Goal: Check status: Check status

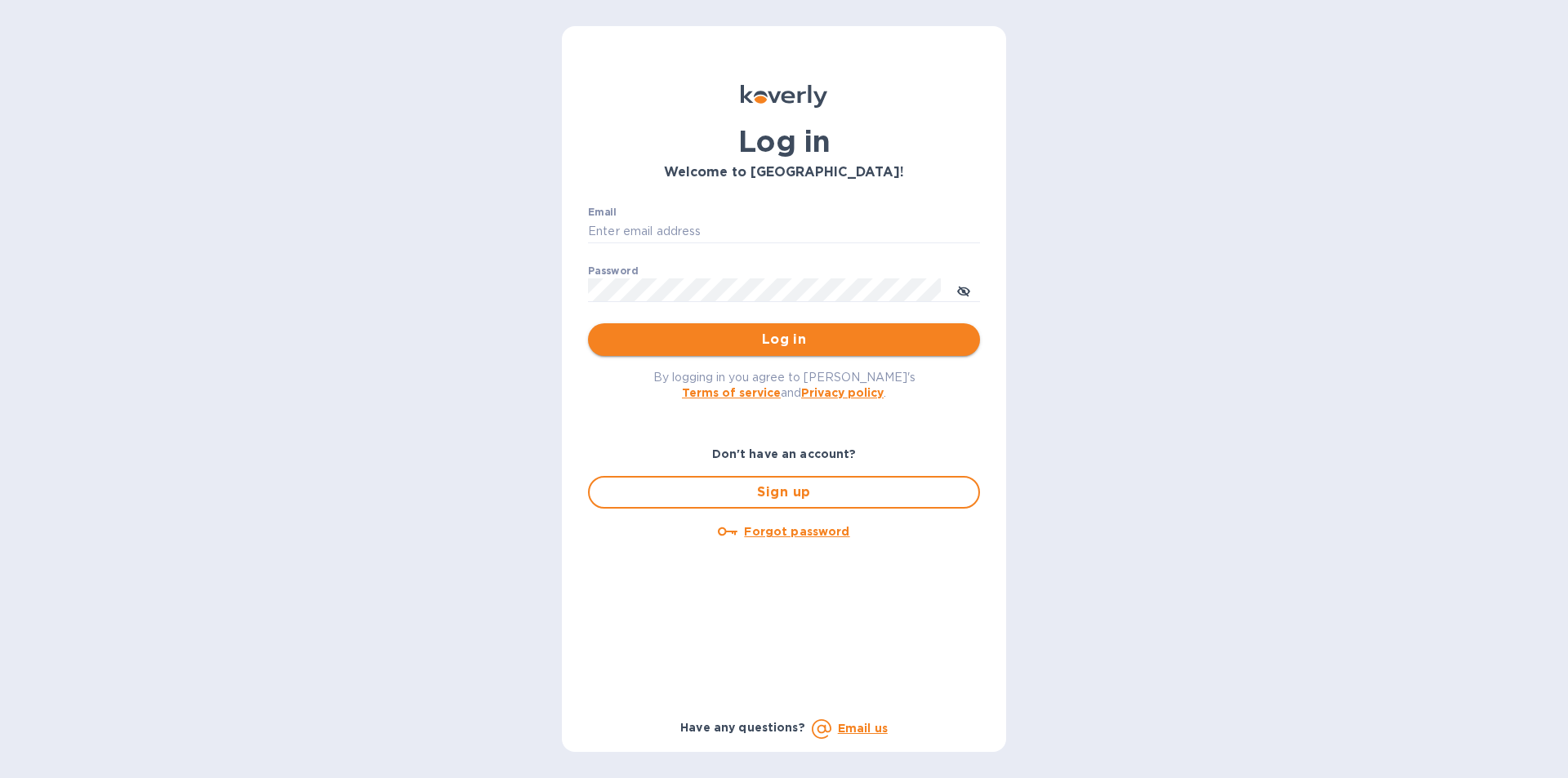
type input "Josh@classictouchdecor.com"
click at [757, 347] on span "Log in" at bounding box center [784, 339] width 366 height 19
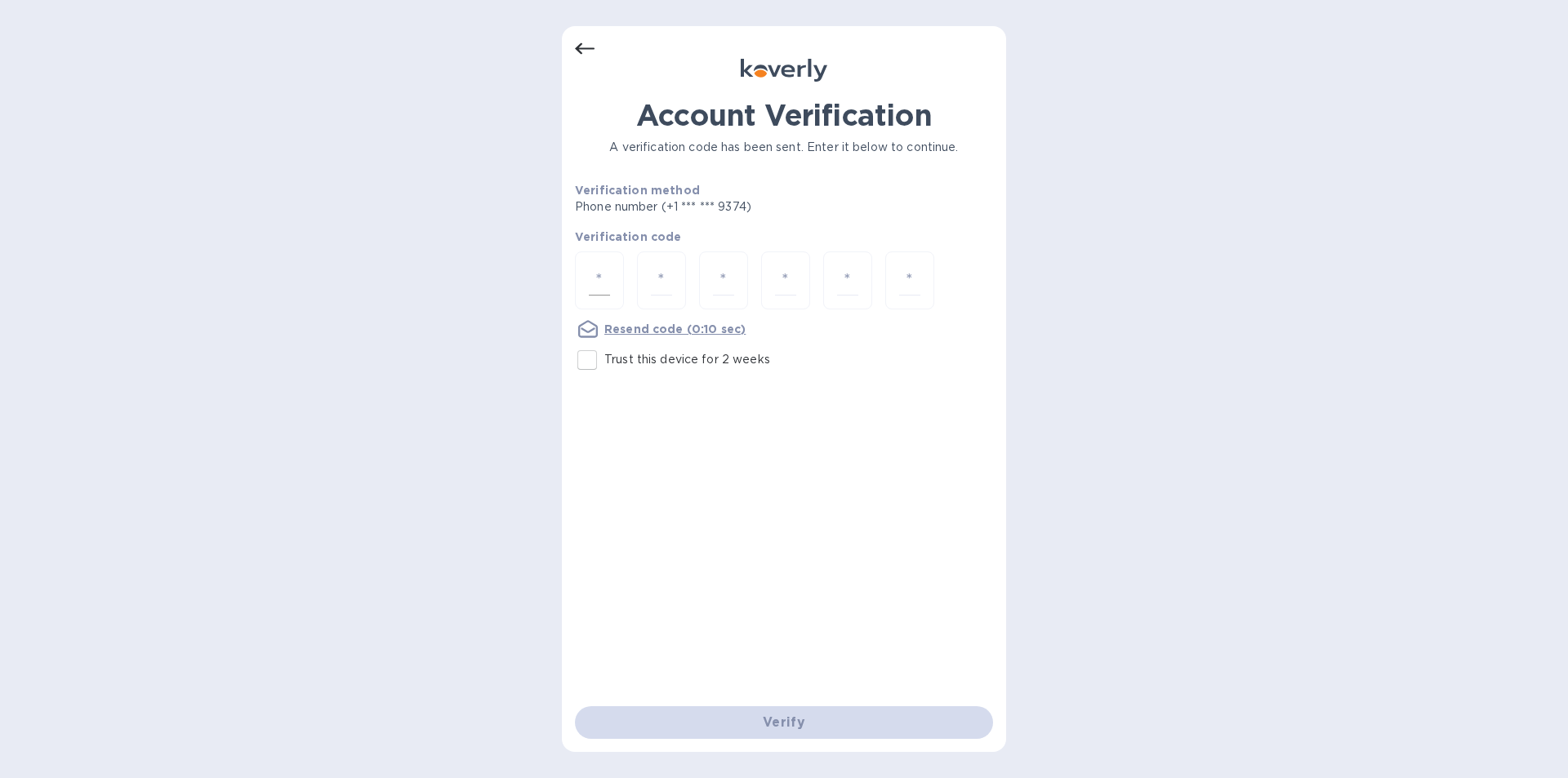
click at [597, 280] on input "number" at bounding box center [600, 280] width 21 height 30
type input "6"
type input "9"
type input "5"
type input "1"
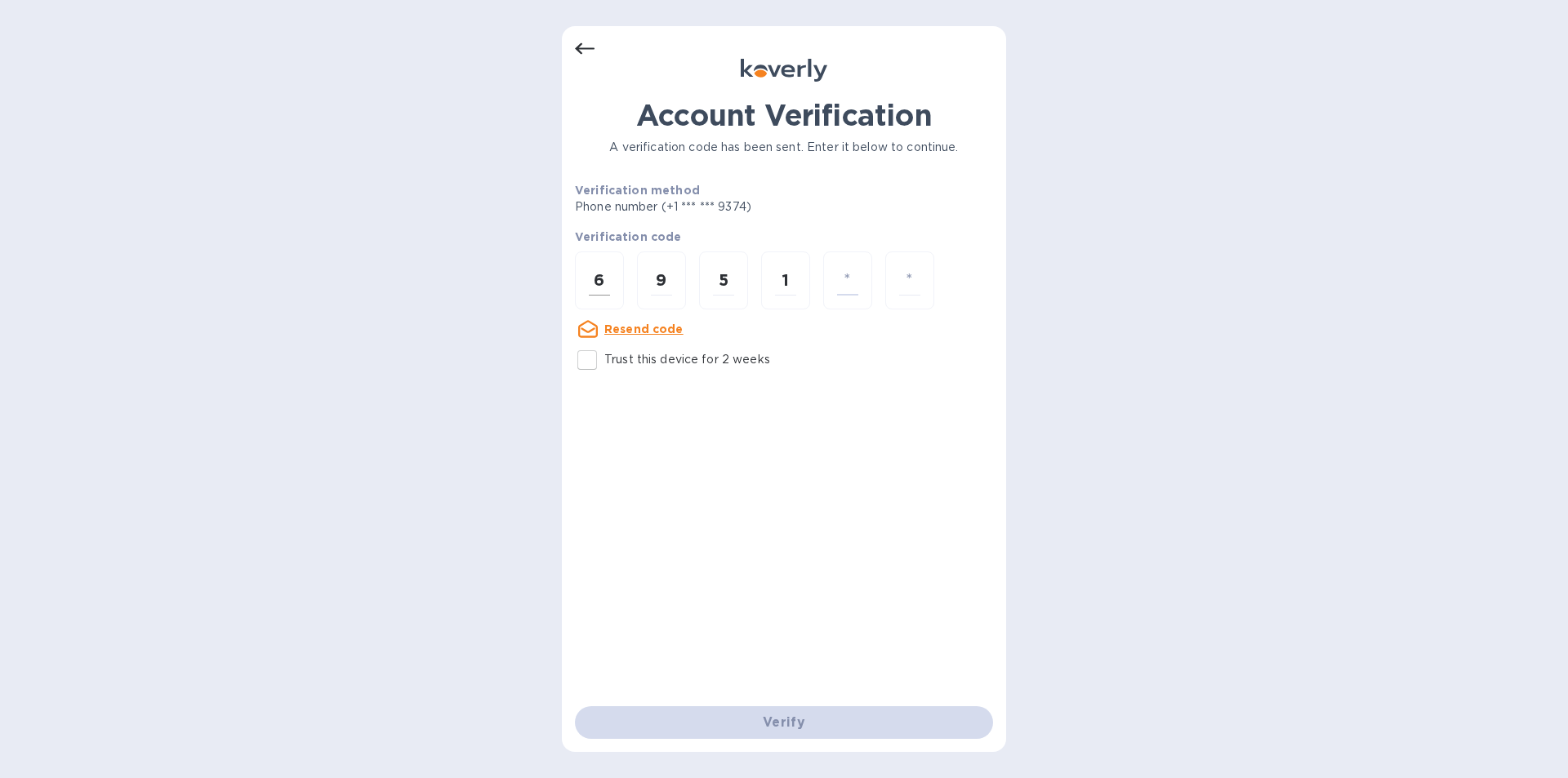
type input "1"
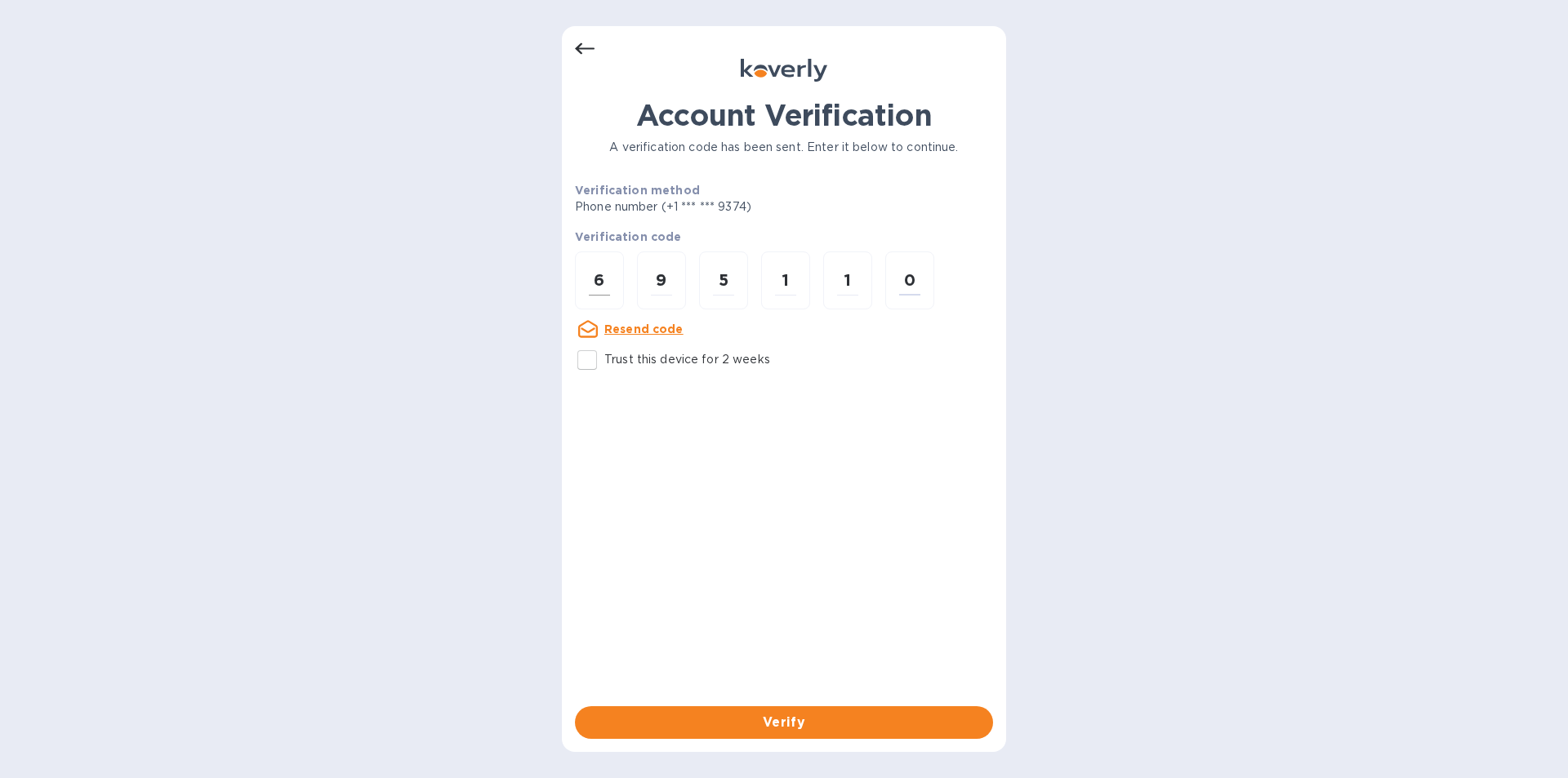
type input "0"
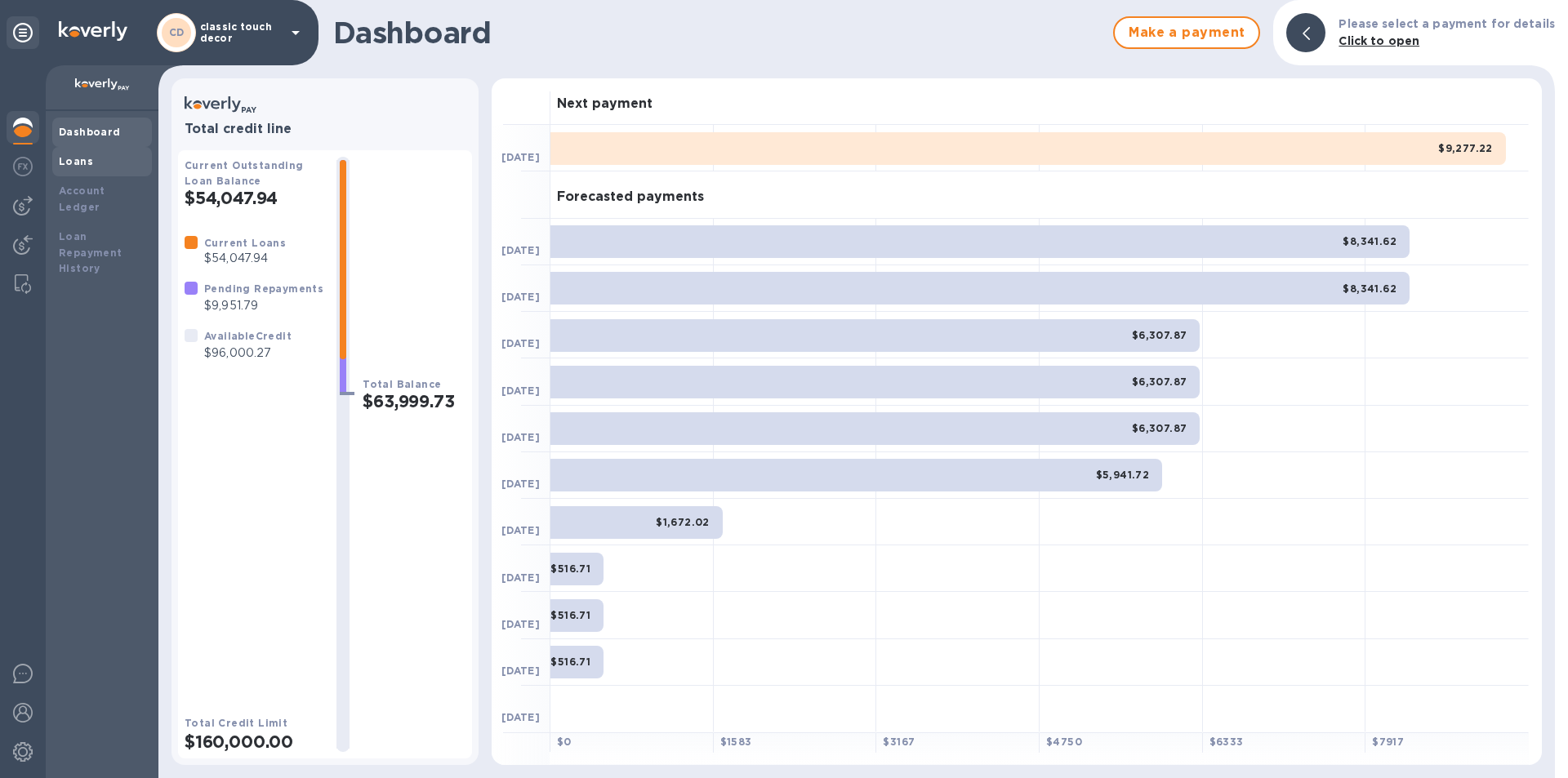
click at [99, 167] on div "Loans" at bounding box center [101, 161] width 87 height 17
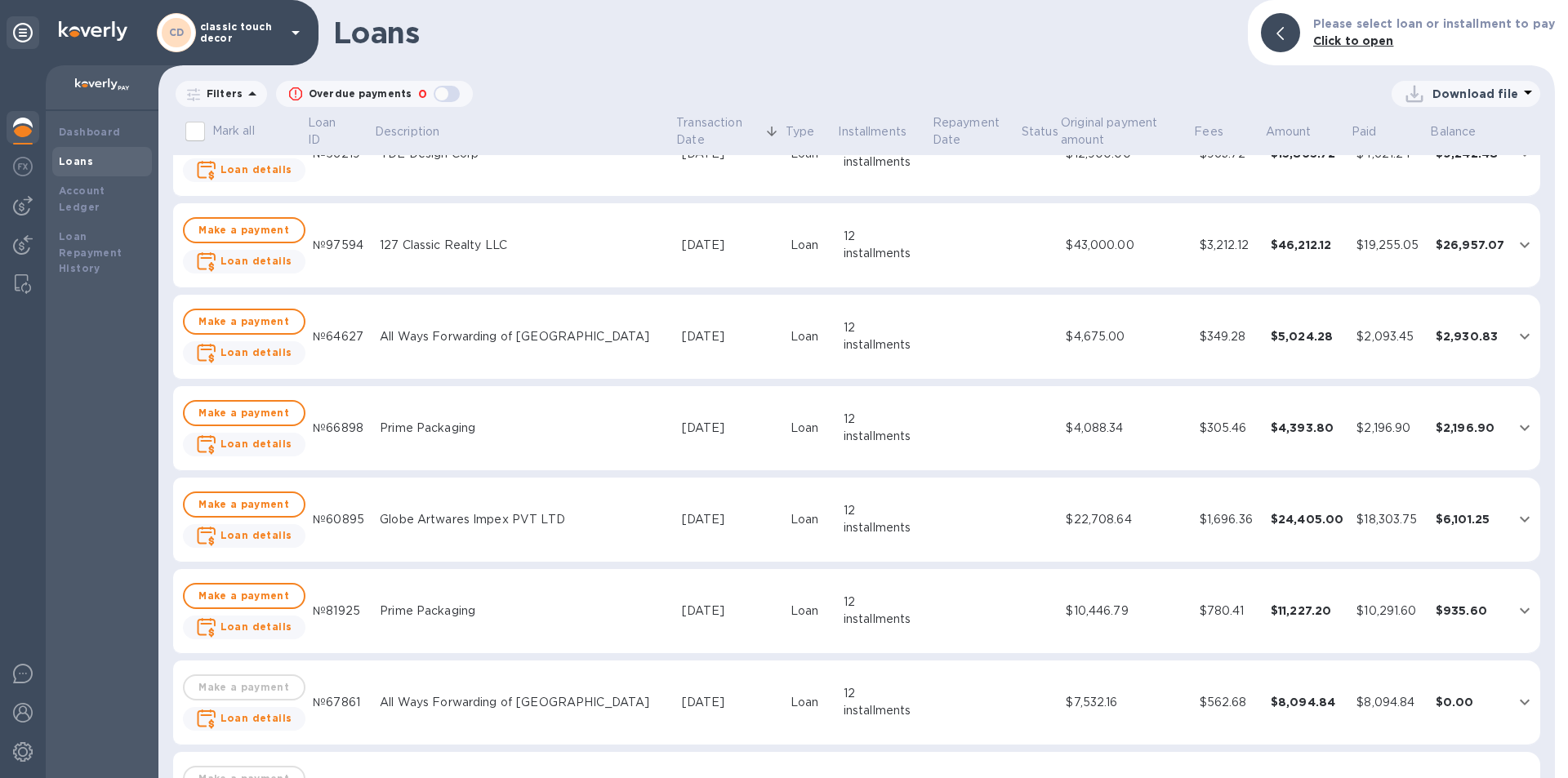
scroll to position [245, 0]
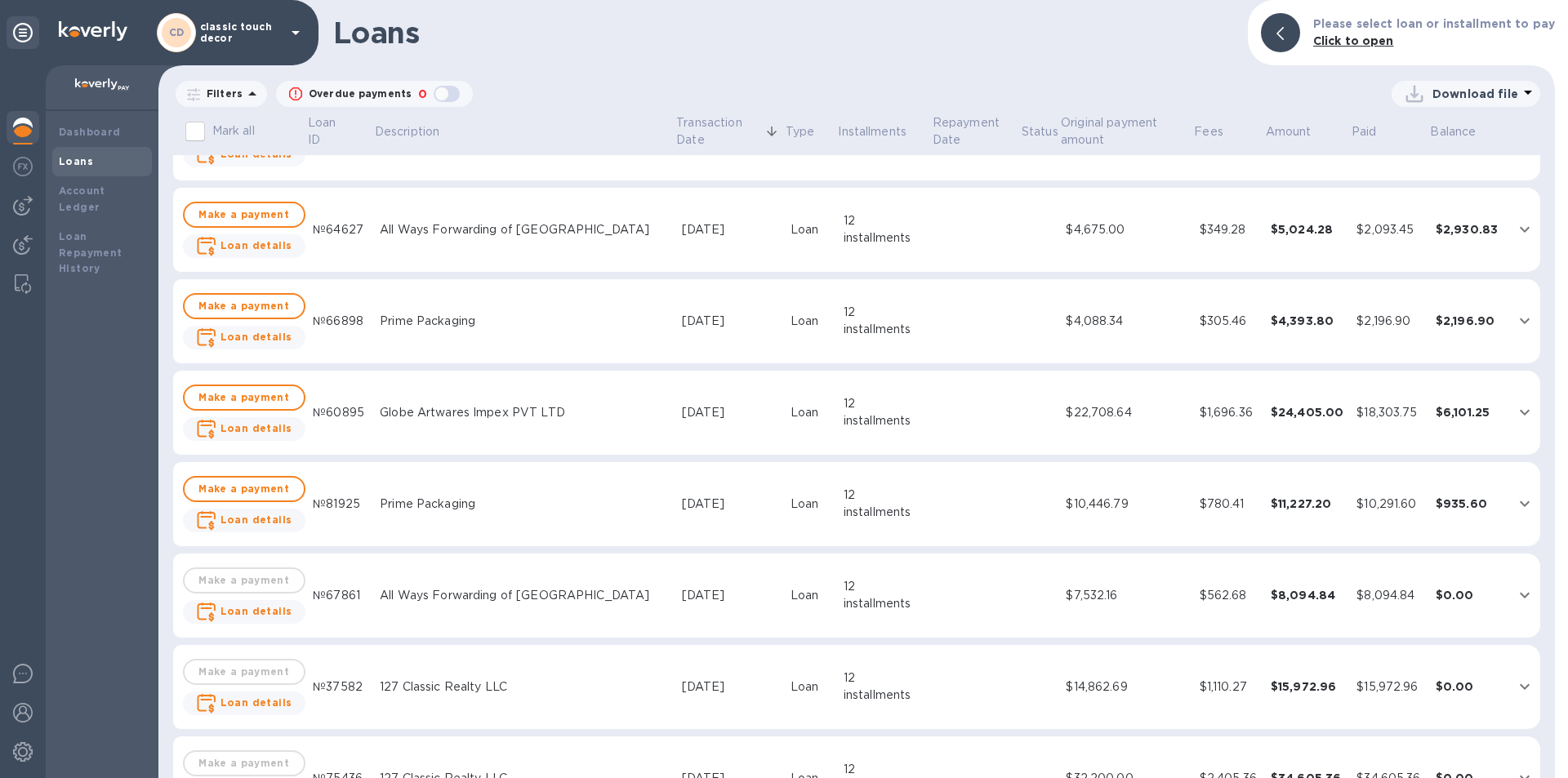
click at [416, 492] on td "Prime Packaging" at bounding box center [524, 504] width 301 height 85
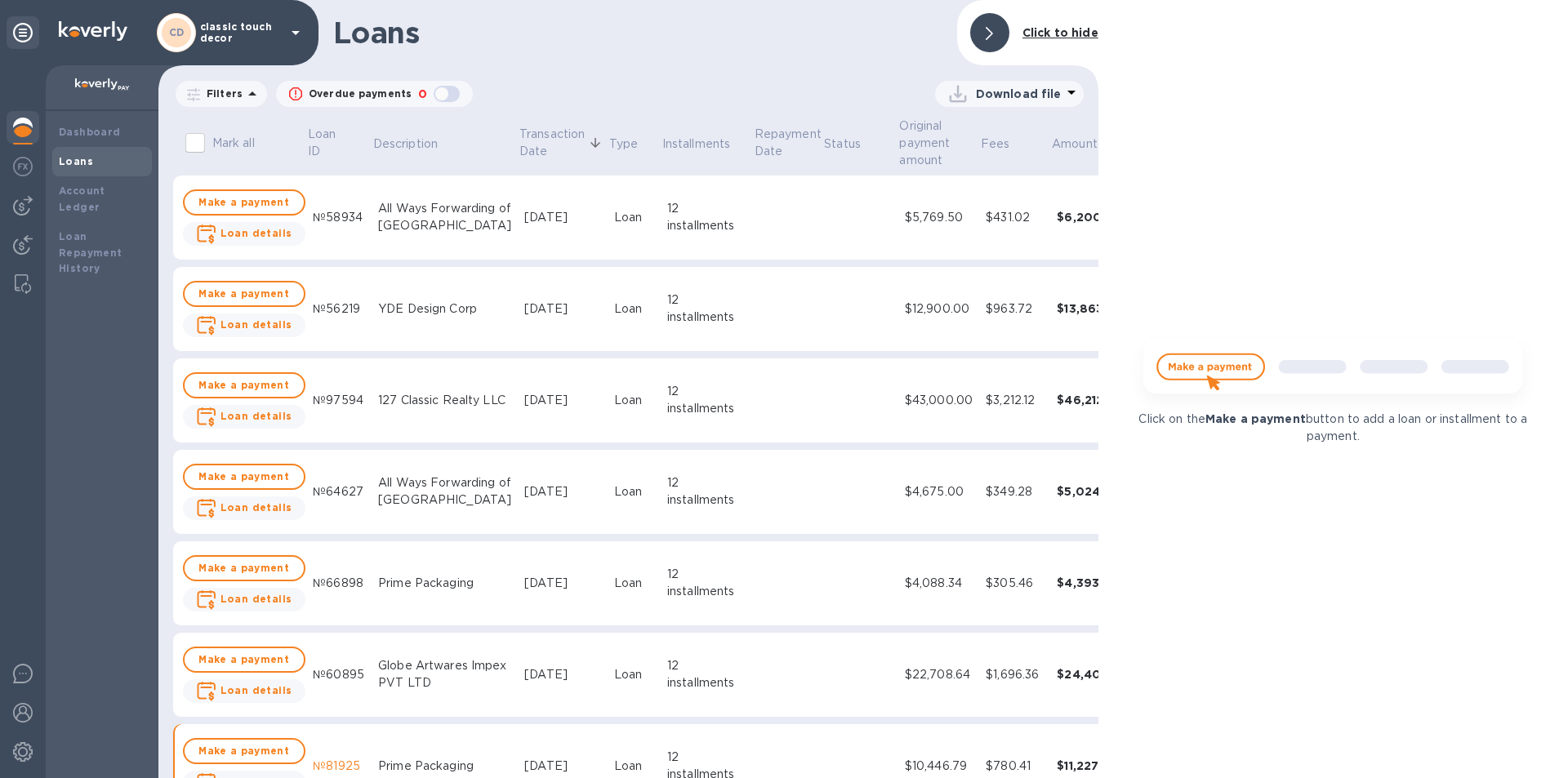
click at [101, 161] on div "Loans" at bounding box center [101, 161] width 87 height 17
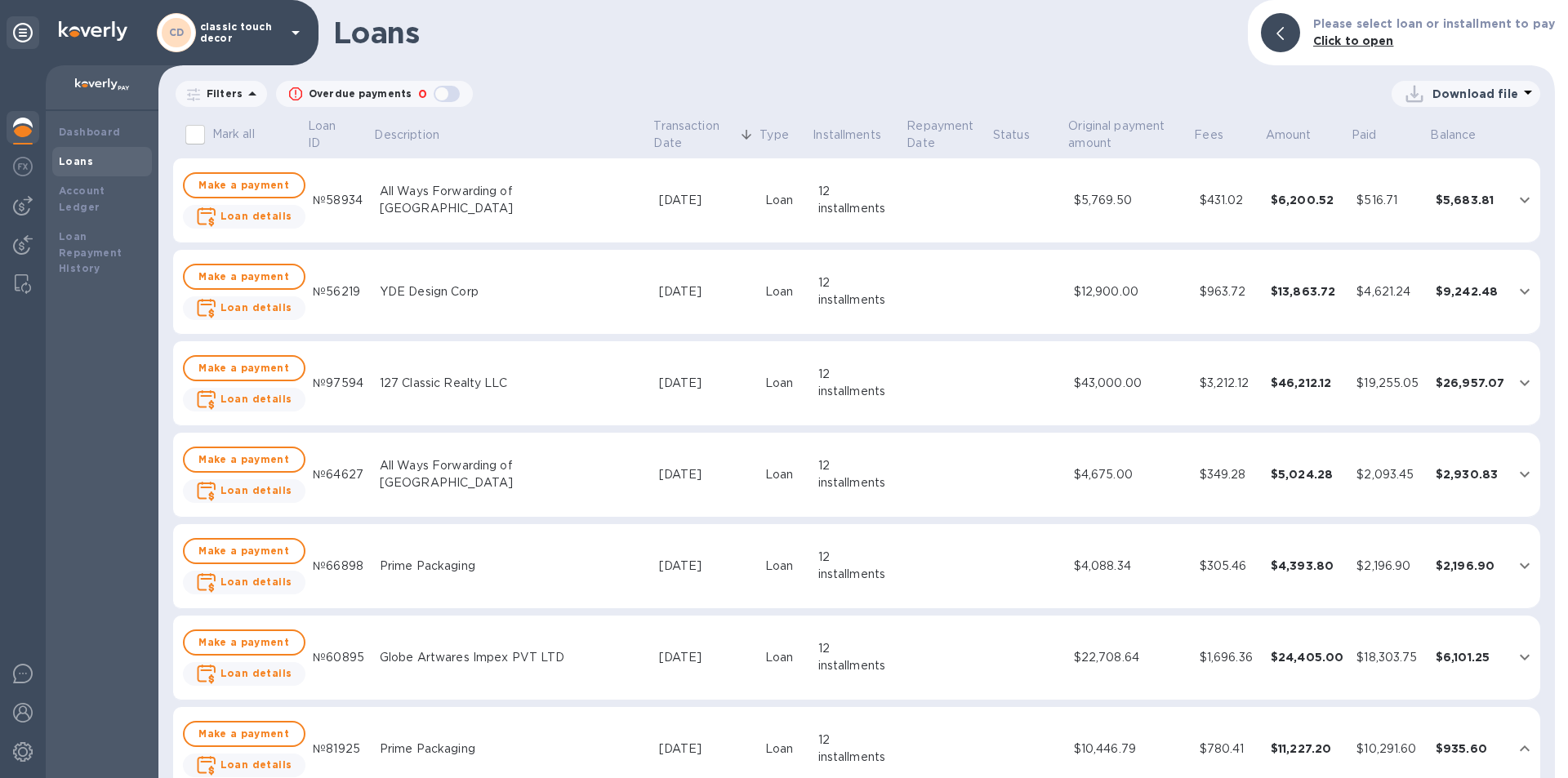
click at [434, 310] on td "YDE Design Corp" at bounding box center [512, 292] width 279 height 85
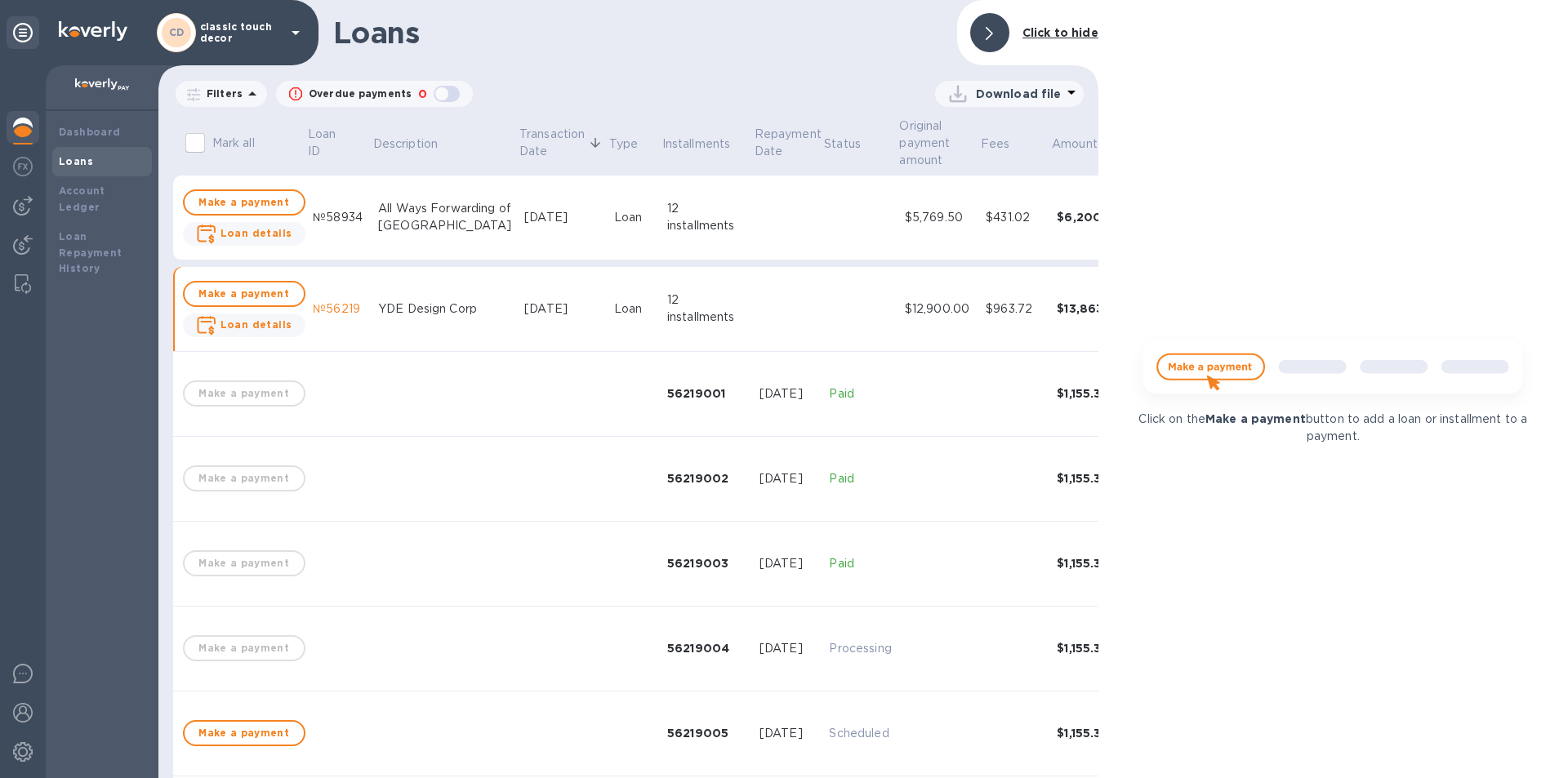
click at [412, 317] on div "YDE Design Corp" at bounding box center [444, 309] width 133 height 18
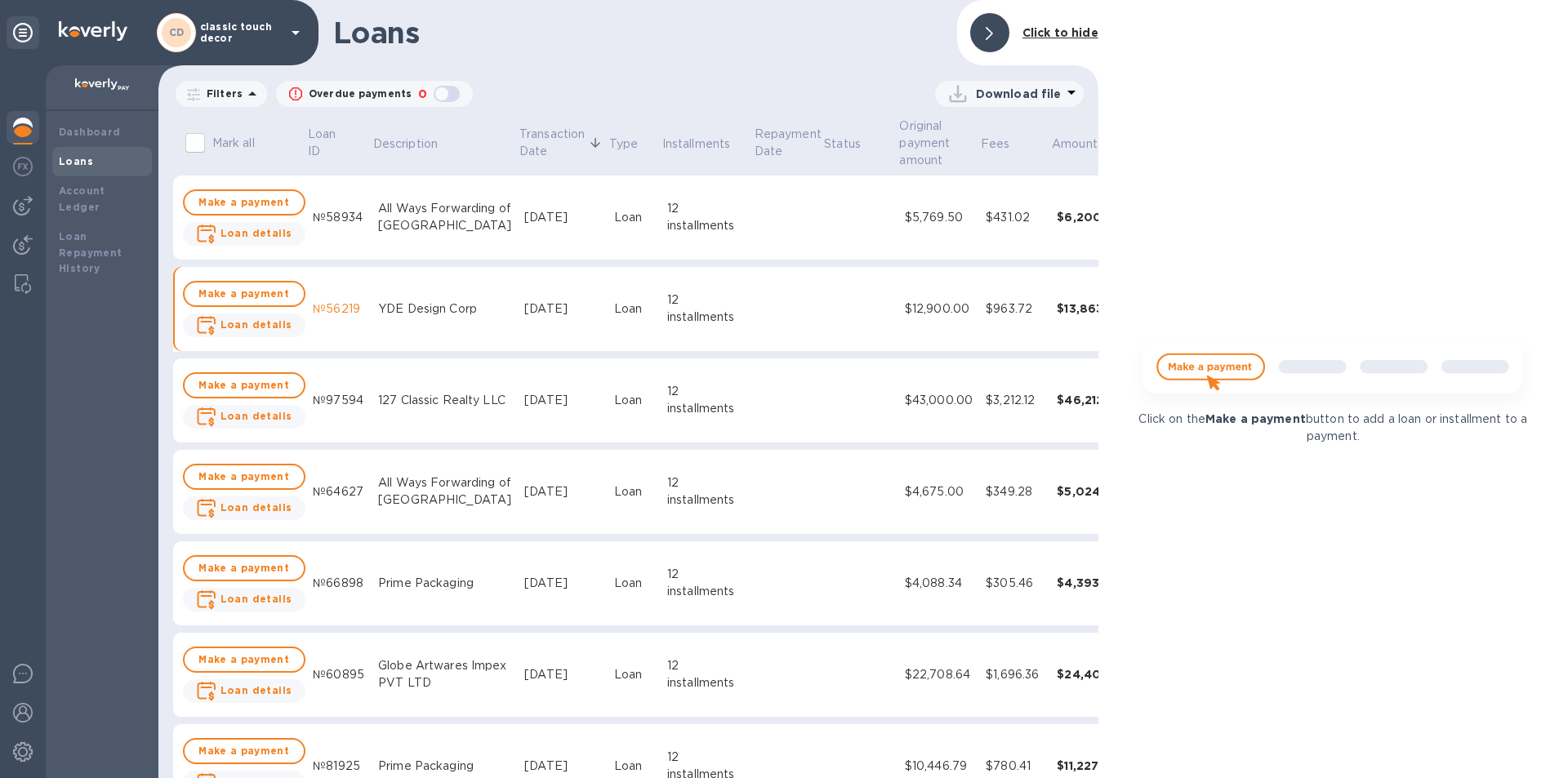
click at [410, 222] on div "All Ways Forwarding of [GEOGRAPHIC_DATA]" at bounding box center [444, 217] width 133 height 34
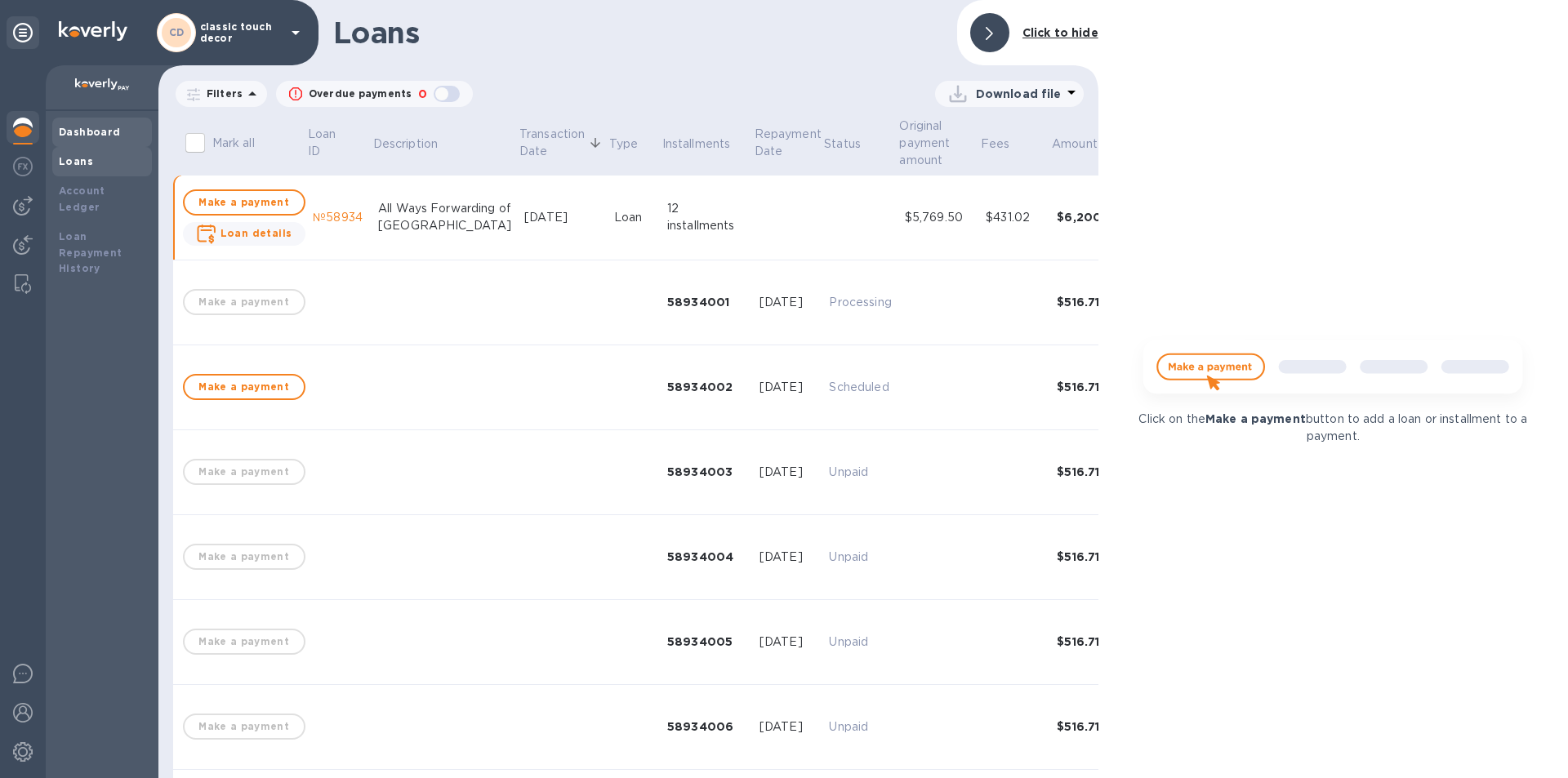
click at [74, 130] on b "Dashboard" at bounding box center [89, 131] width 62 height 13
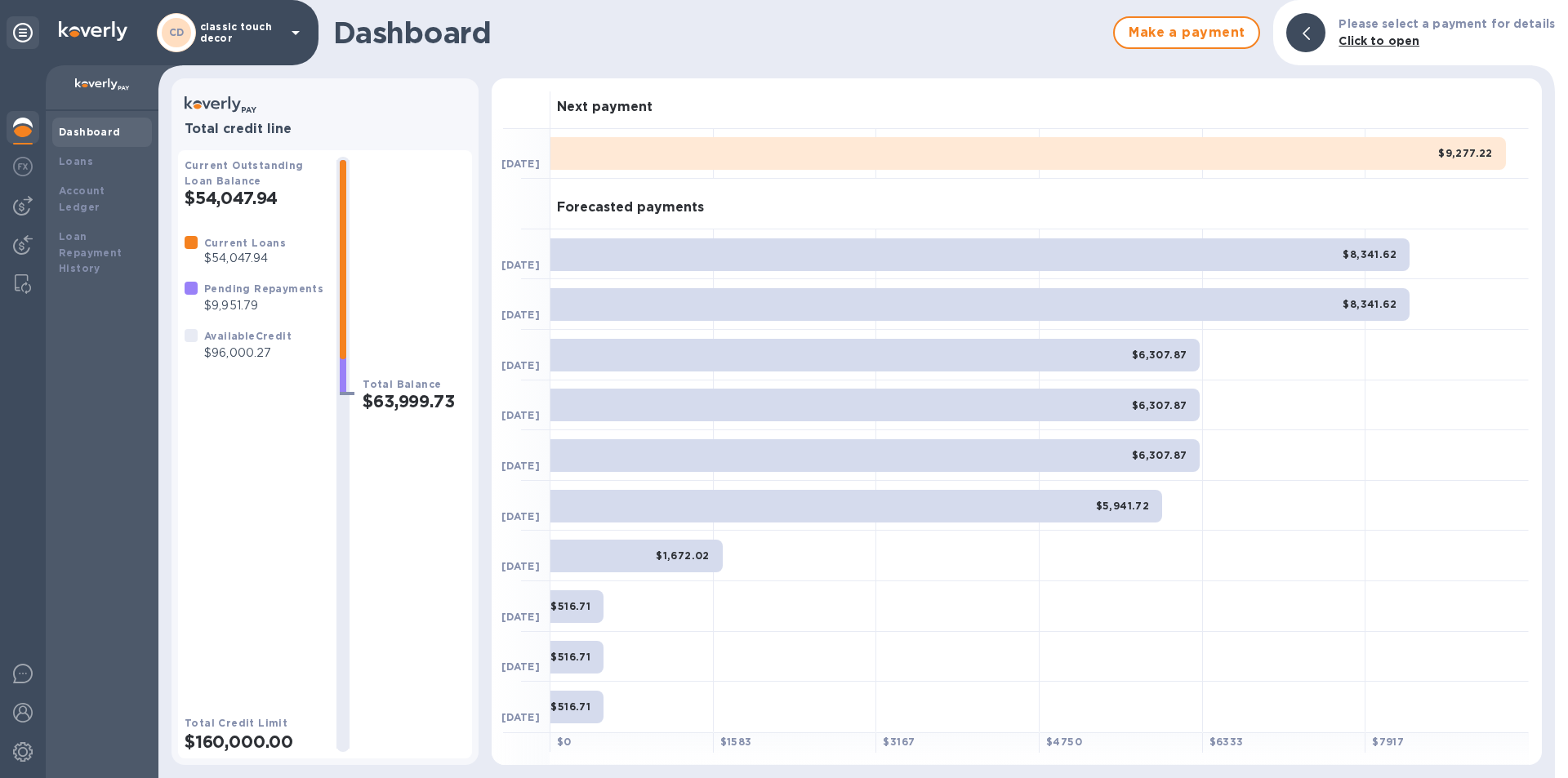
click at [190, 57] on div "CD classic touch decor" at bounding box center [159, 32] width 319 height 65
click at [212, 44] on p "classic touch decor" at bounding box center [241, 33] width 82 height 23
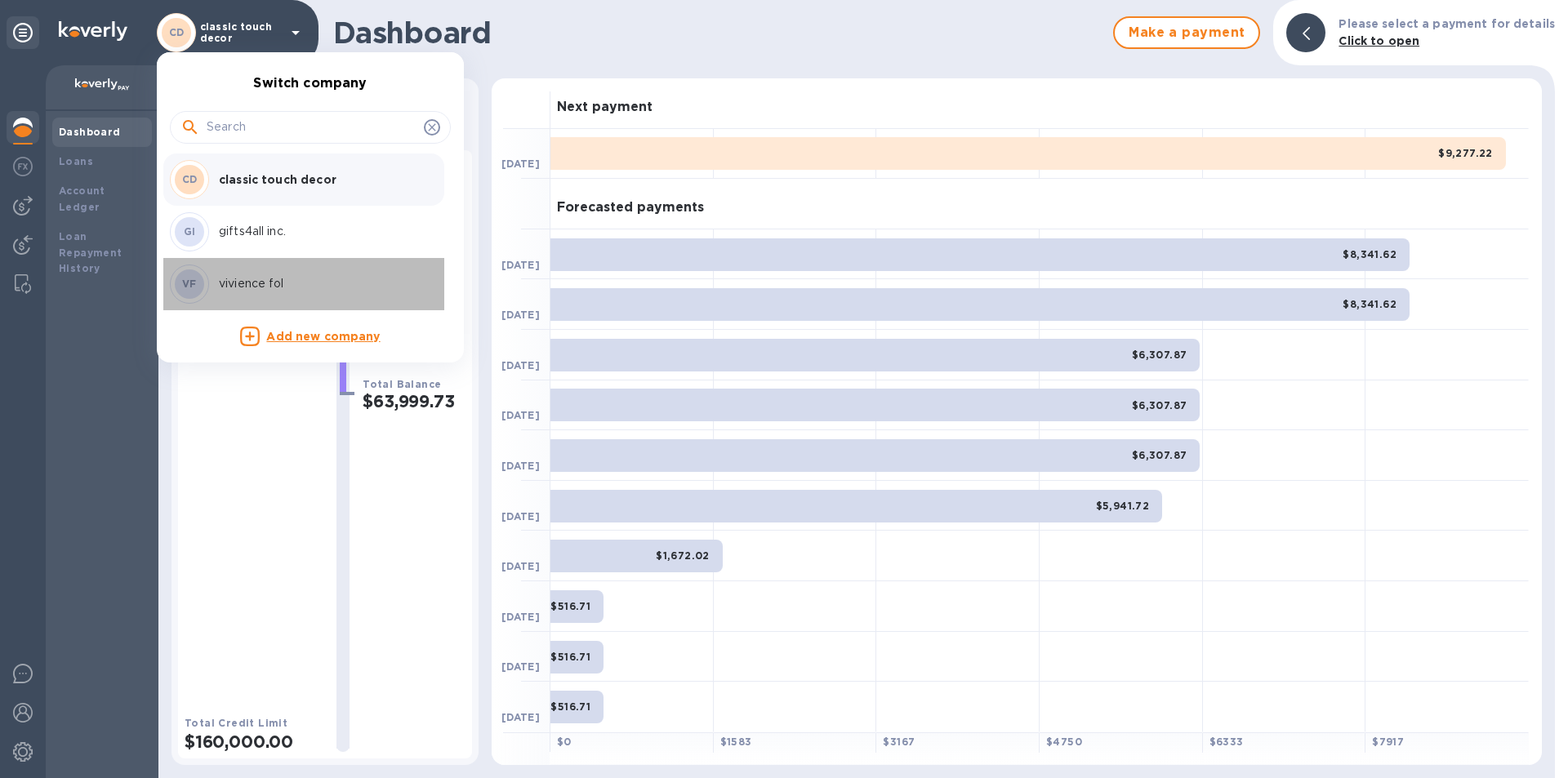
click at [241, 278] on p "vivience fol" at bounding box center [322, 284] width 206 height 18
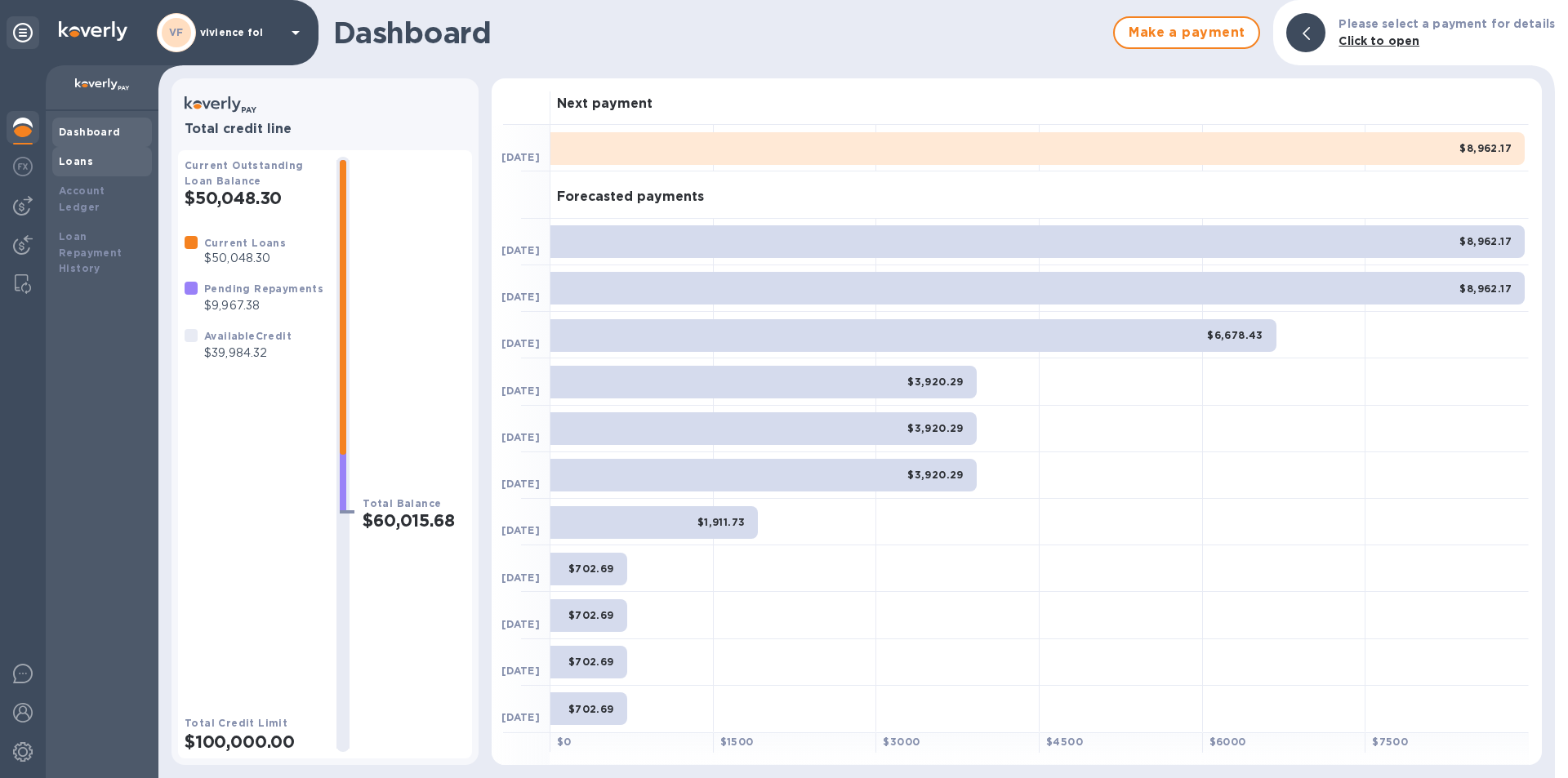
click at [115, 160] on div "Loans" at bounding box center [101, 161] width 87 height 17
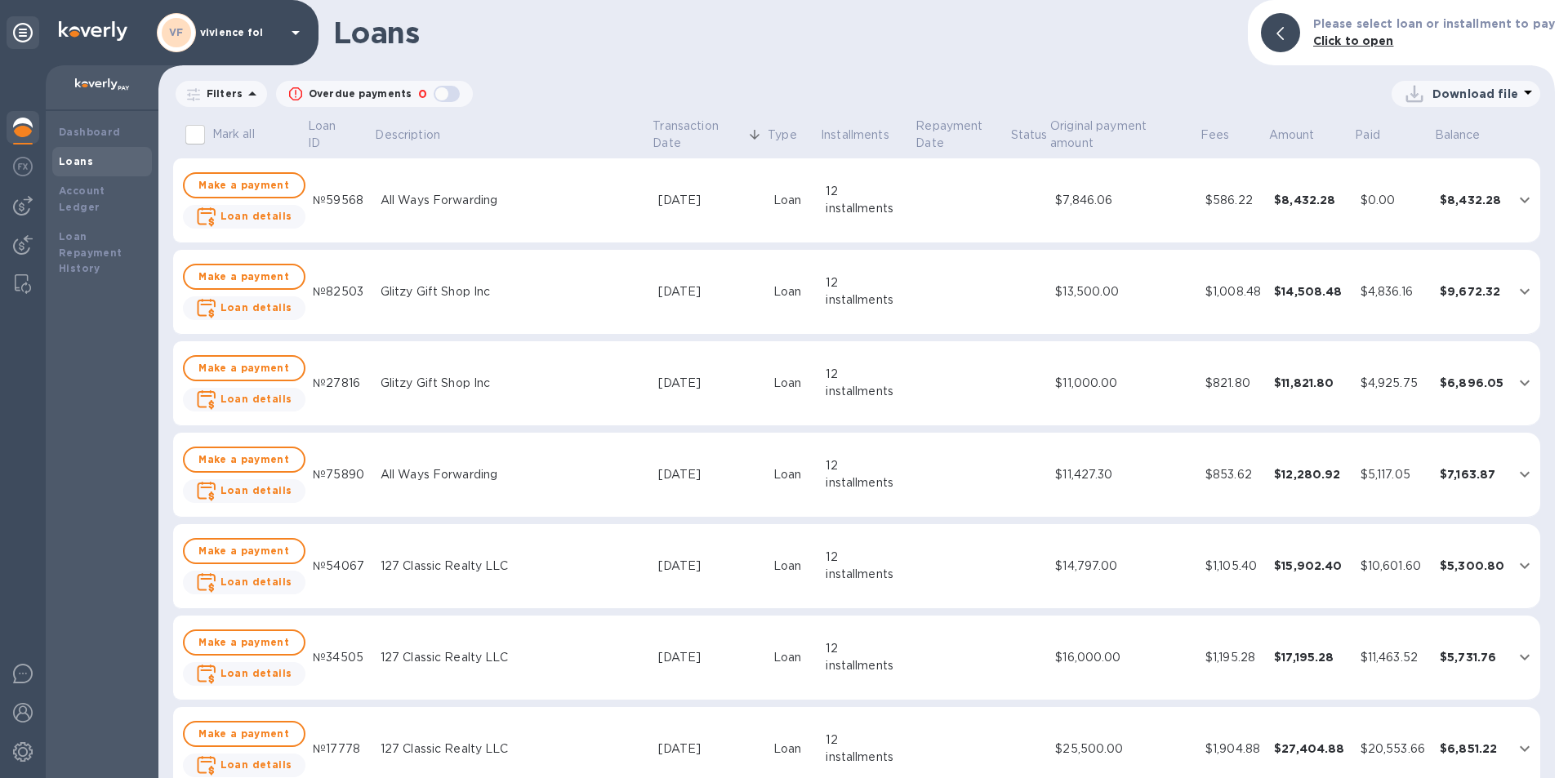
click at [481, 221] on td "All Ways Forwarding" at bounding box center [513, 200] width 278 height 85
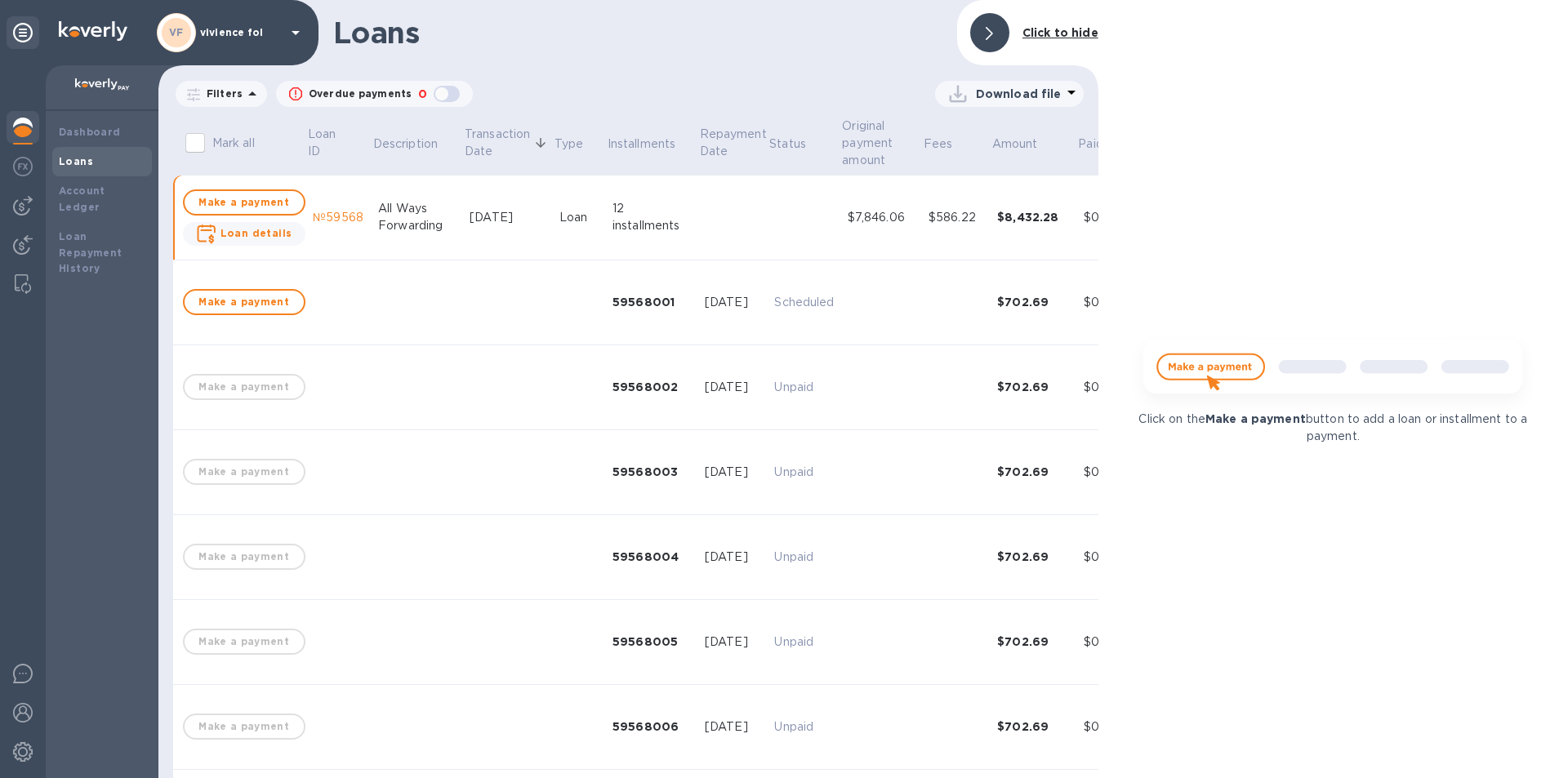
click at [472, 231] on td "Sep 1, 2025" at bounding box center [507, 218] width 89 height 85
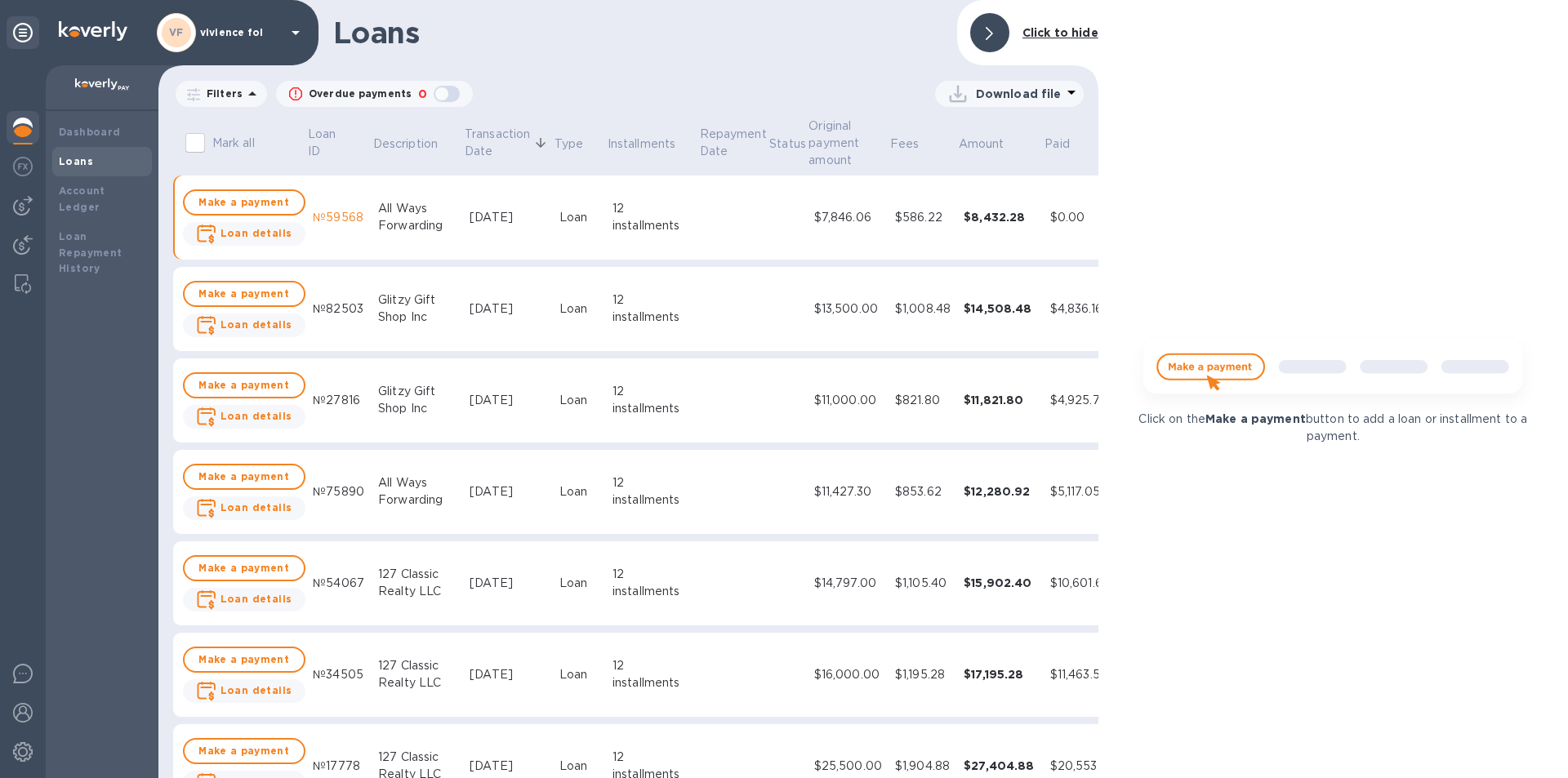
click at [472, 233] on td "Sep 1, 2025" at bounding box center [507, 218] width 89 height 85
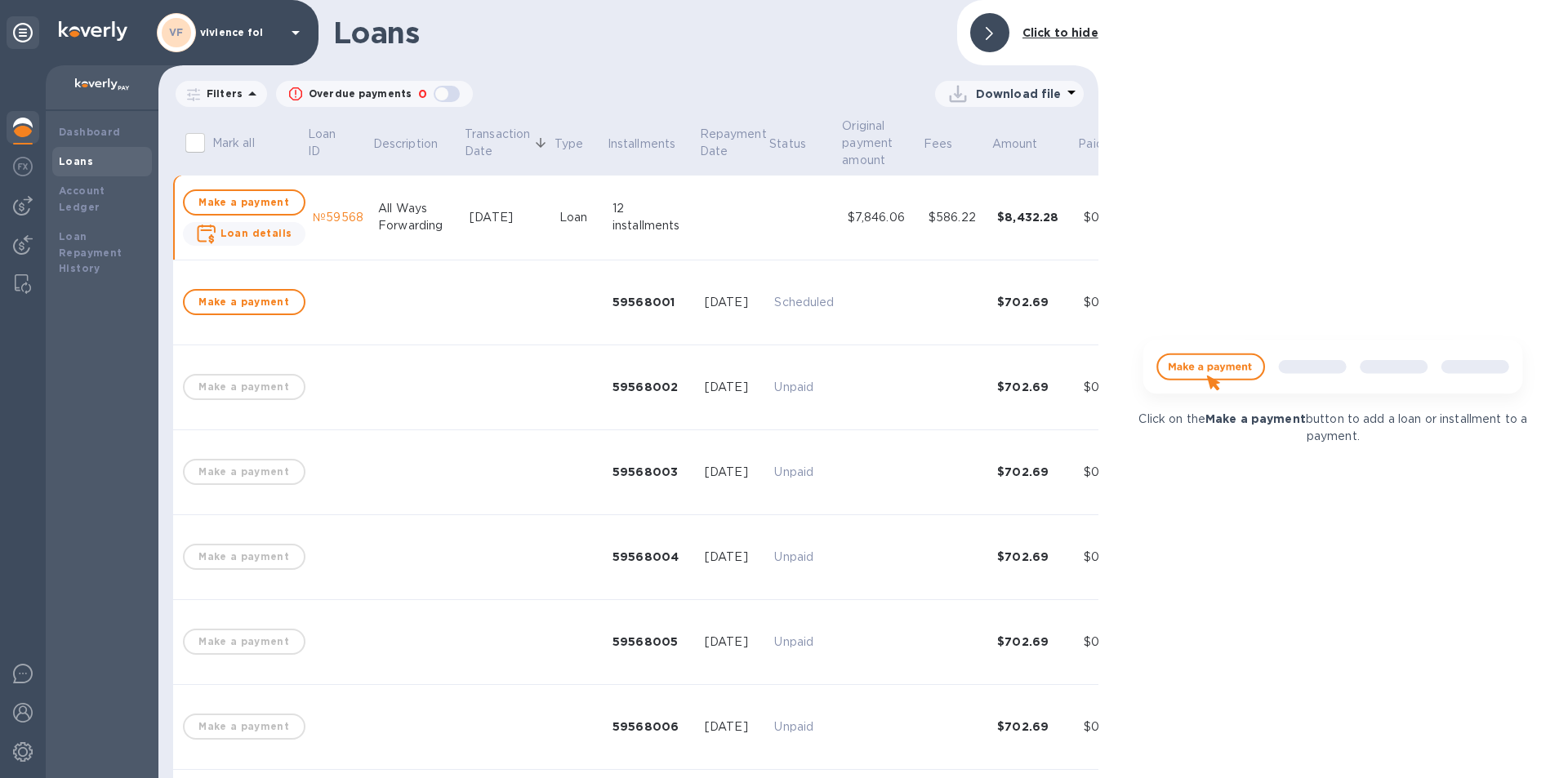
click at [472, 233] on td "Sep 1, 2025" at bounding box center [507, 218] width 89 height 85
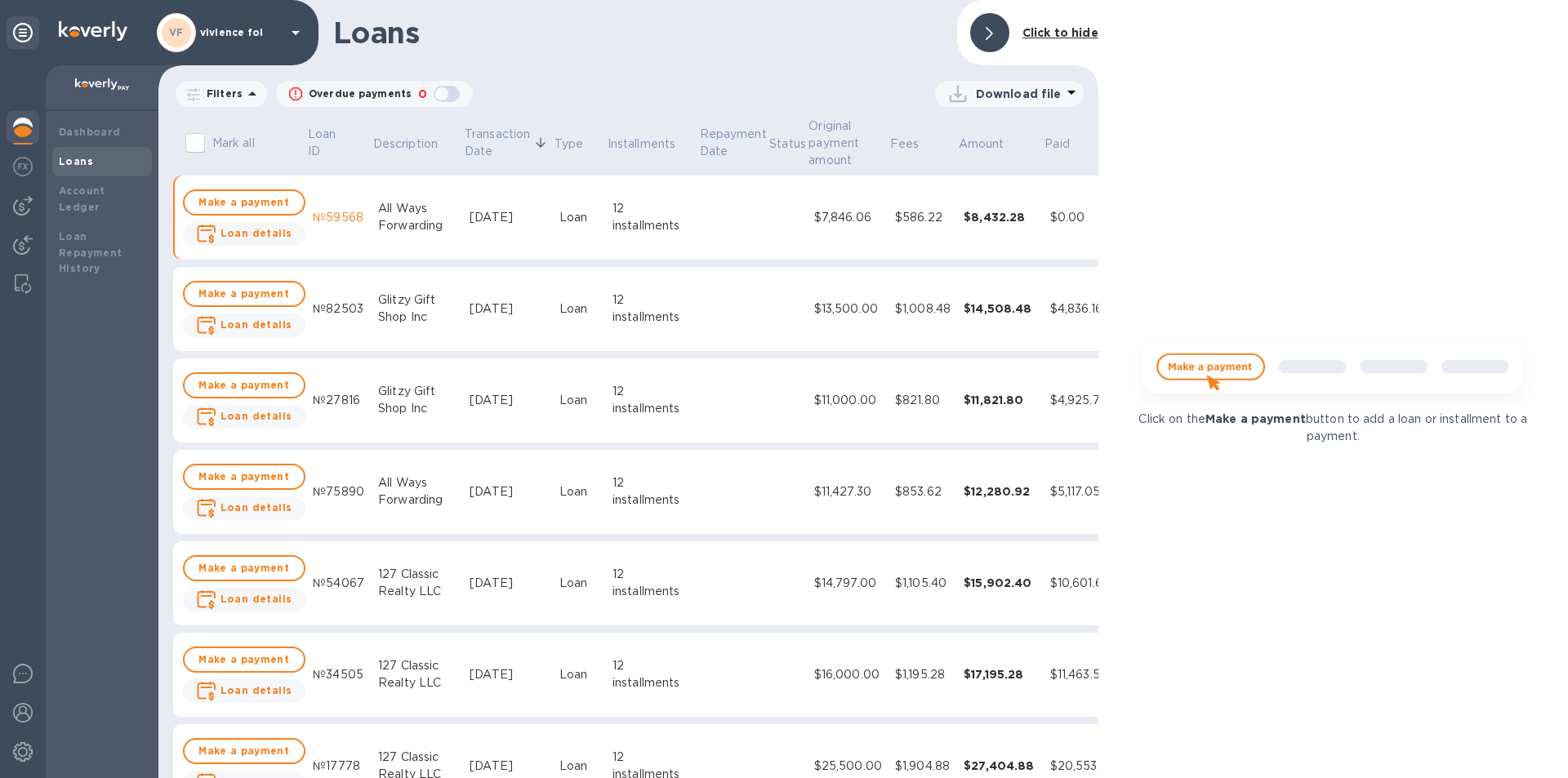
click at [472, 233] on td "Sep 1, 2025" at bounding box center [507, 218] width 89 height 85
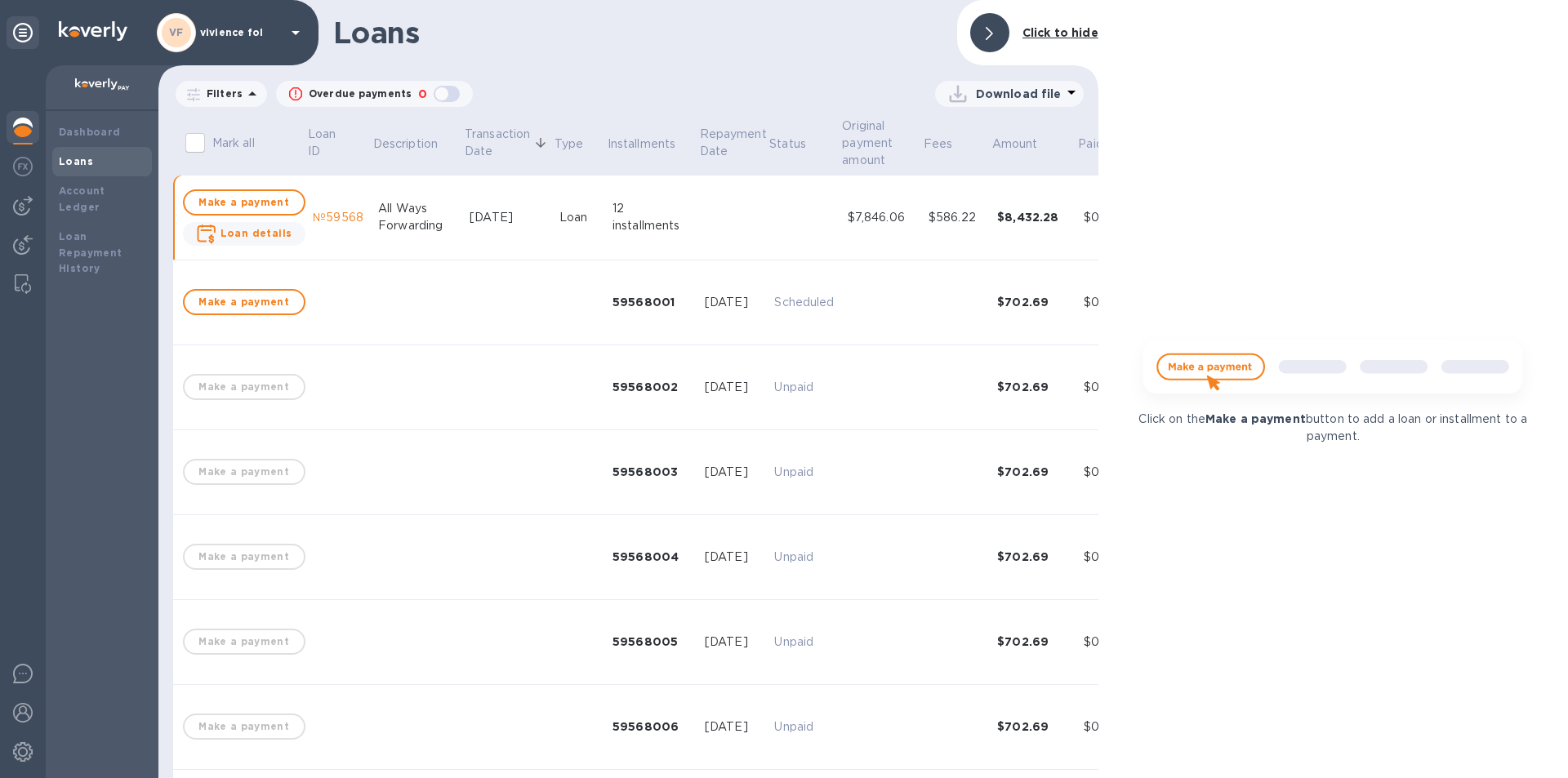
click at [614, 230] on div "12 installments" at bounding box center [651, 217] width 79 height 34
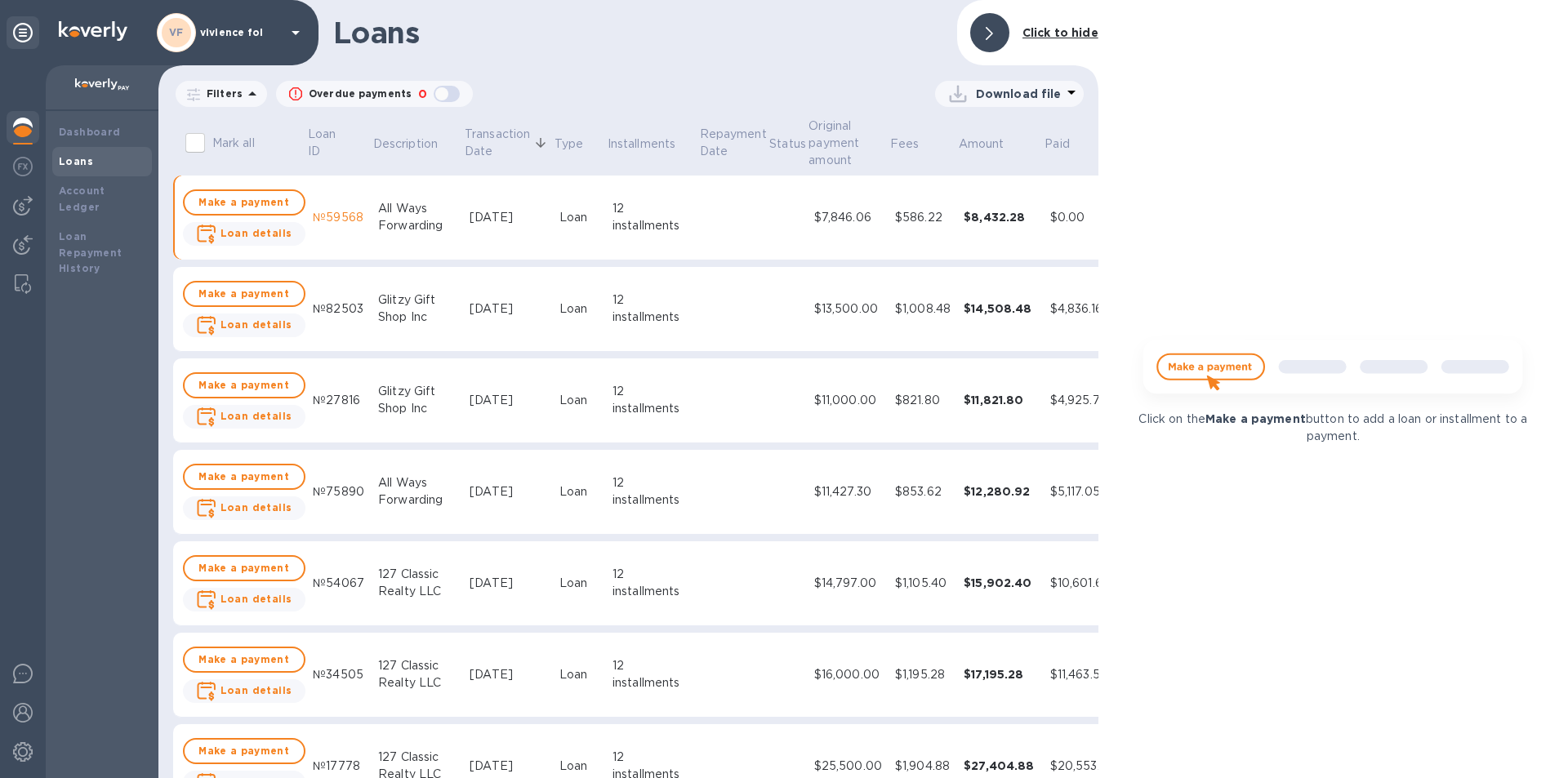
click at [402, 238] on td "All Ways Forwarding" at bounding box center [417, 218] width 91 height 85
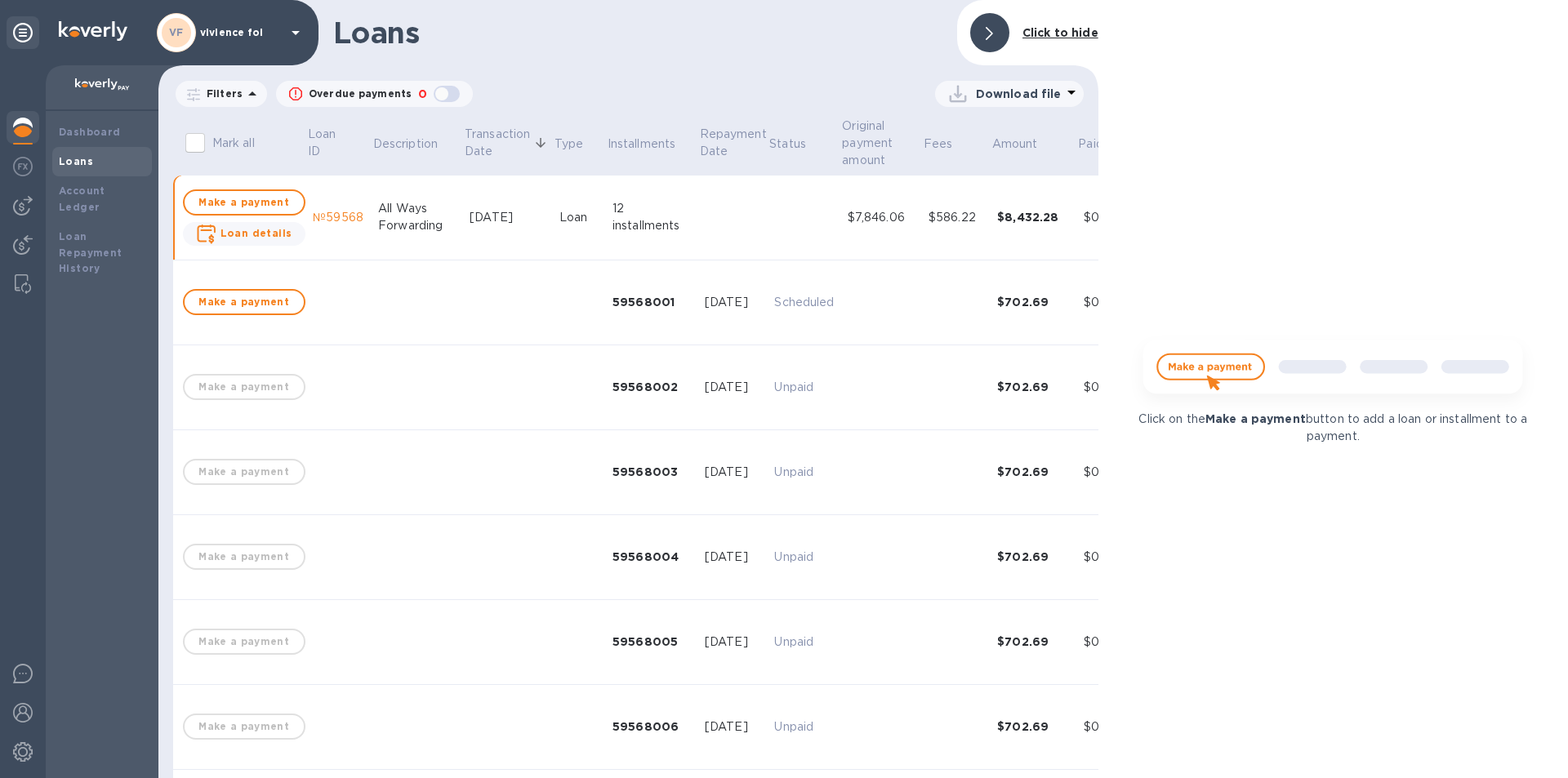
click at [402, 240] on td "All Ways Forwarding" at bounding box center [417, 218] width 91 height 85
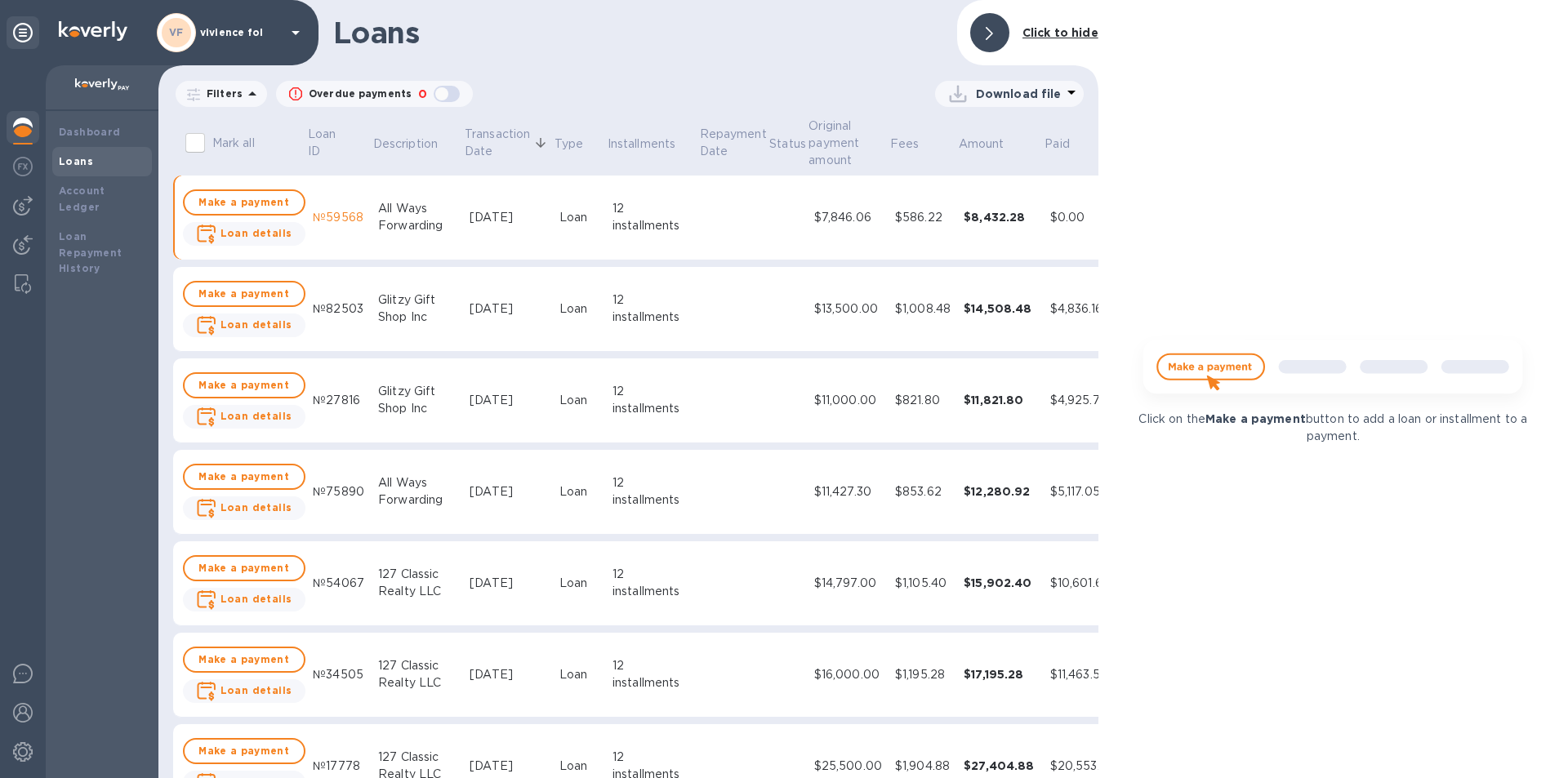
click at [463, 237] on td "Sep 1, 2025" at bounding box center [507, 218] width 89 height 85
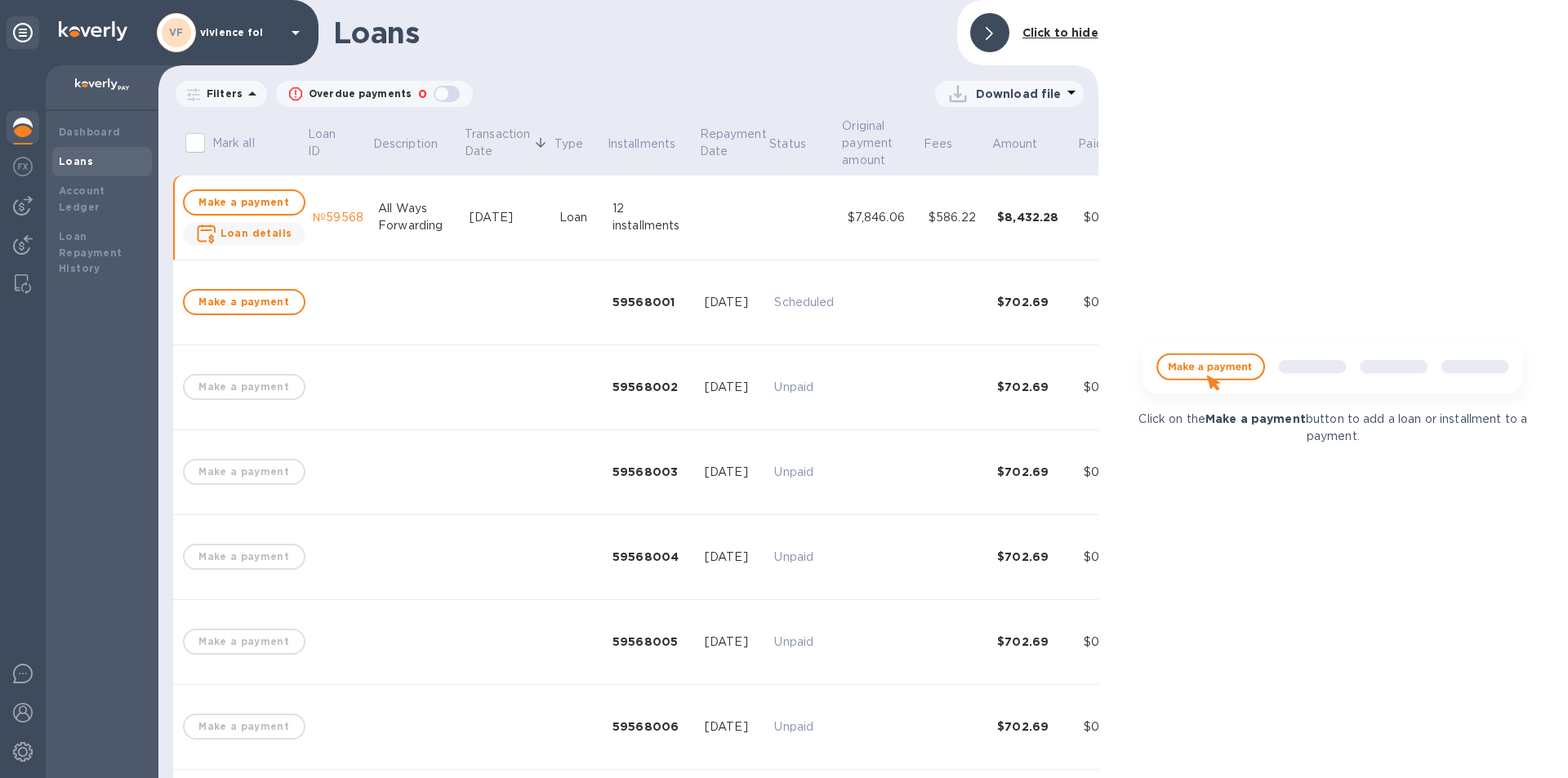
click at [556, 293] on td at bounding box center [579, 302] width 53 height 85
click at [641, 248] on td "12 installments" at bounding box center [651, 218] width 92 height 85
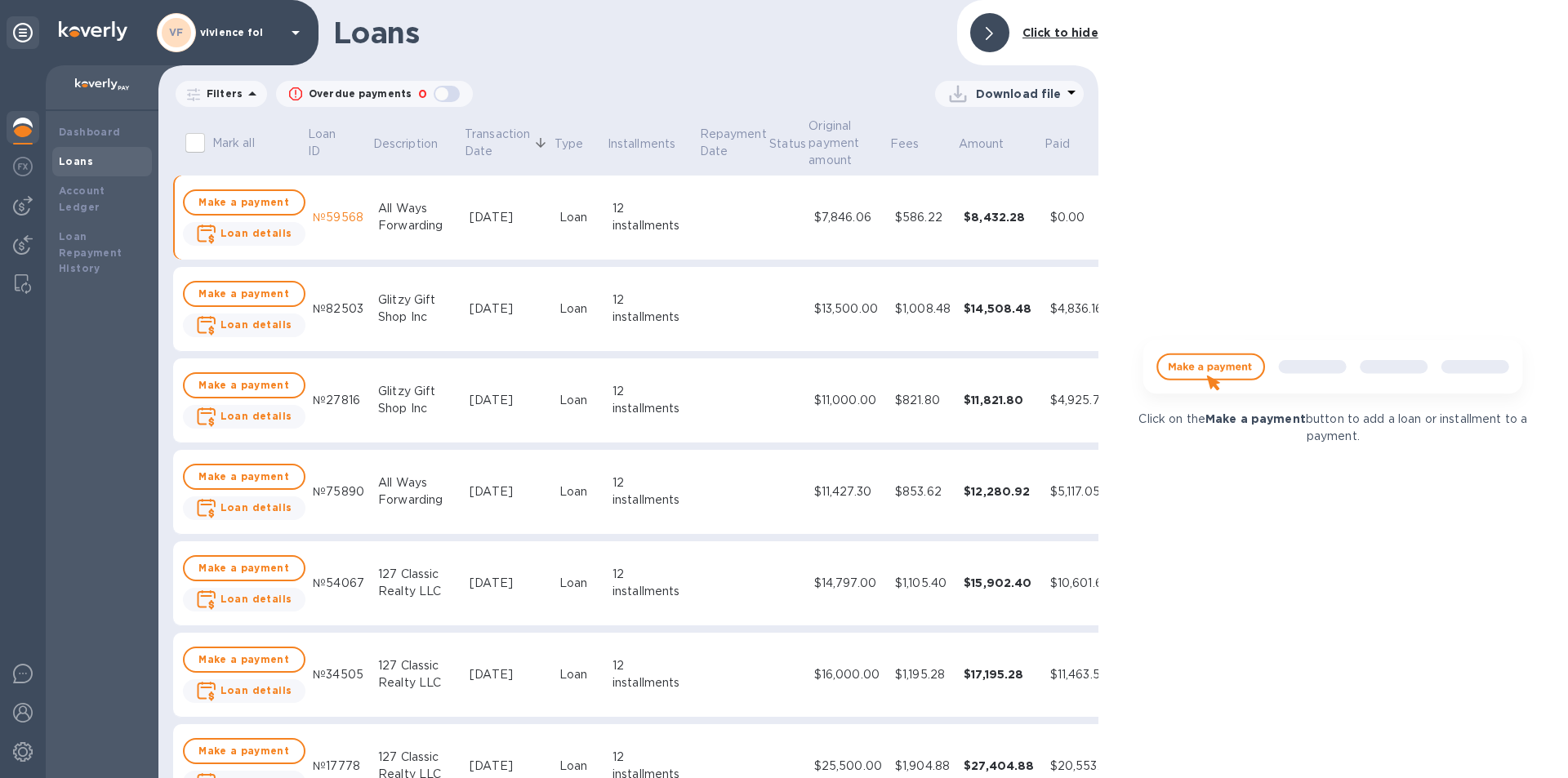
click at [1217, 259] on div "Click on the Make a payment button to add a loan or installment to a payment." at bounding box center [1333, 389] width 470 height 778
click at [124, 141] on div "Dashboard" at bounding box center [102, 132] width 99 height 29
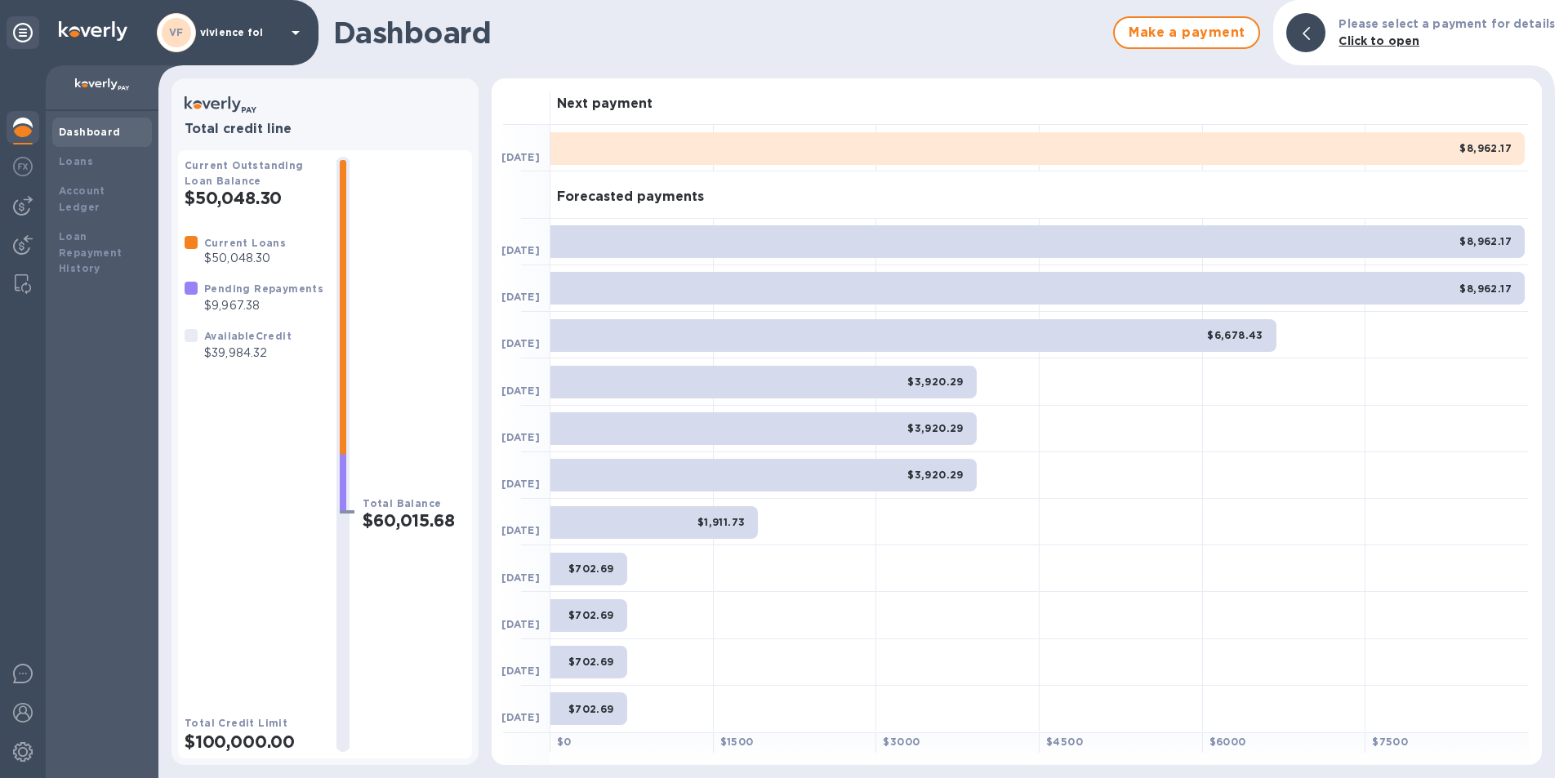
click at [224, 36] on p "vivience fol" at bounding box center [241, 33] width 82 height 12
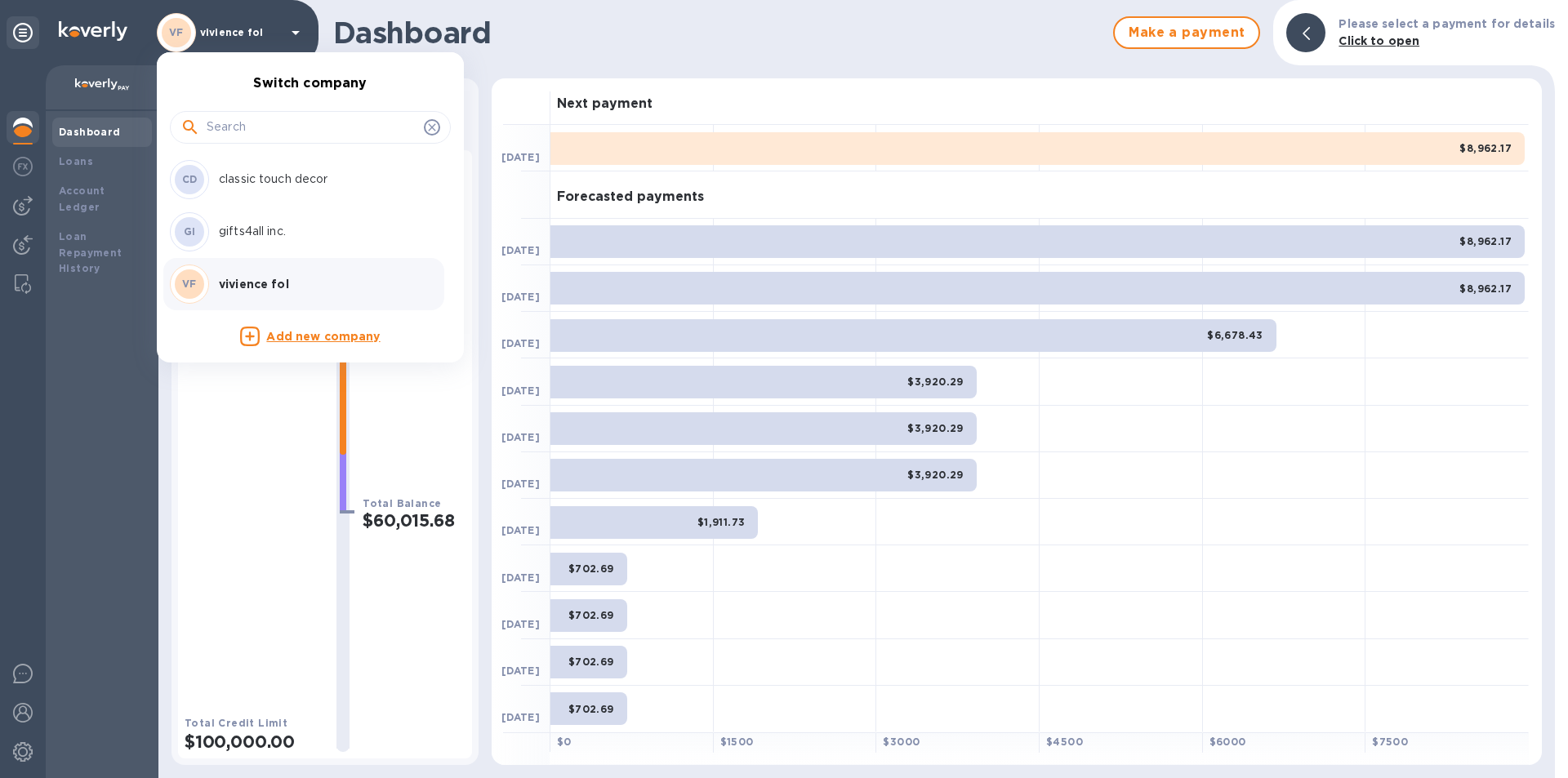
click at [269, 181] on p "classic touch decor" at bounding box center [322, 180] width 206 height 18
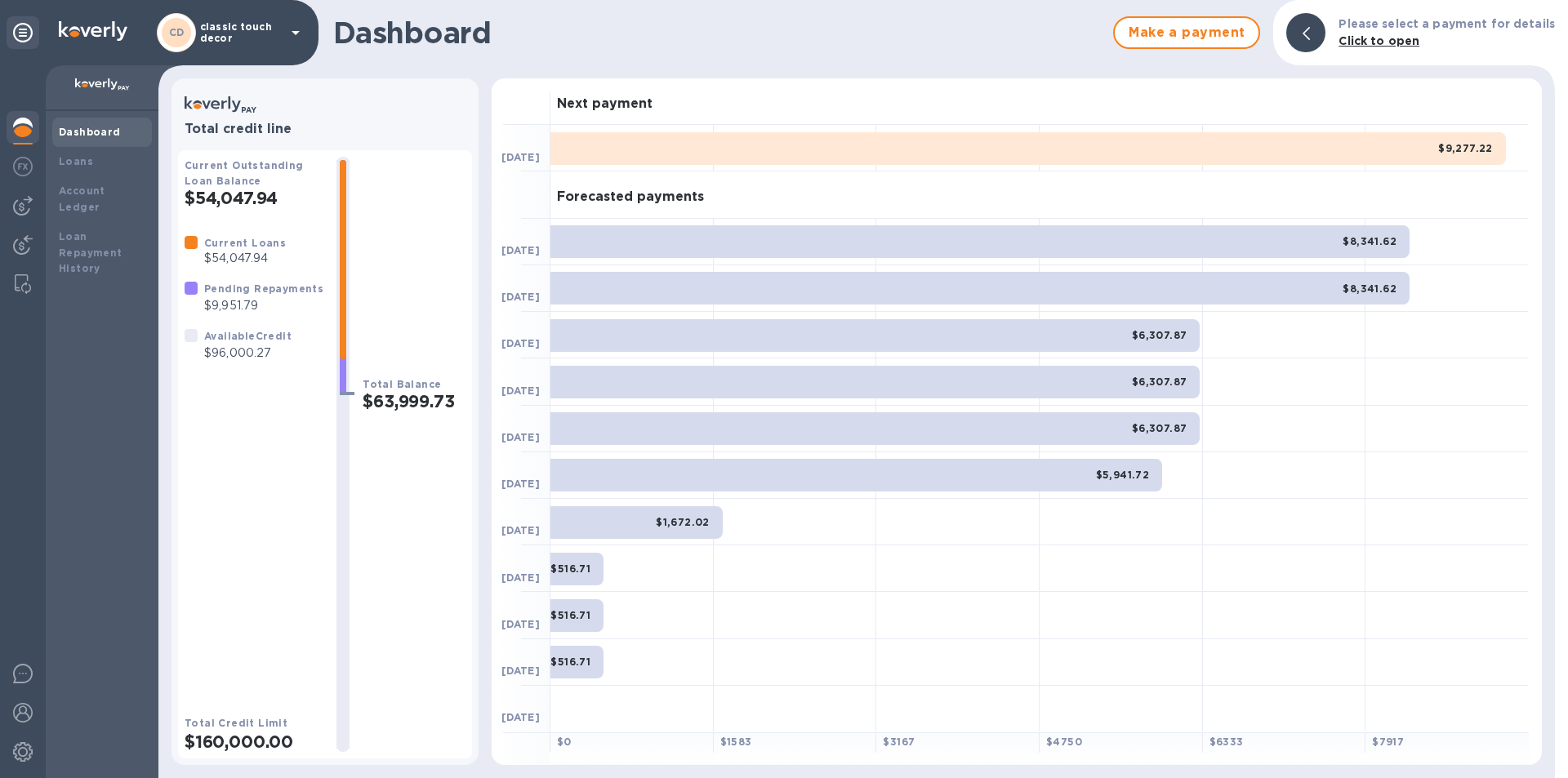
click at [261, 46] on div "CD classic touch decor" at bounding box center [230, 32] width 149 height 39
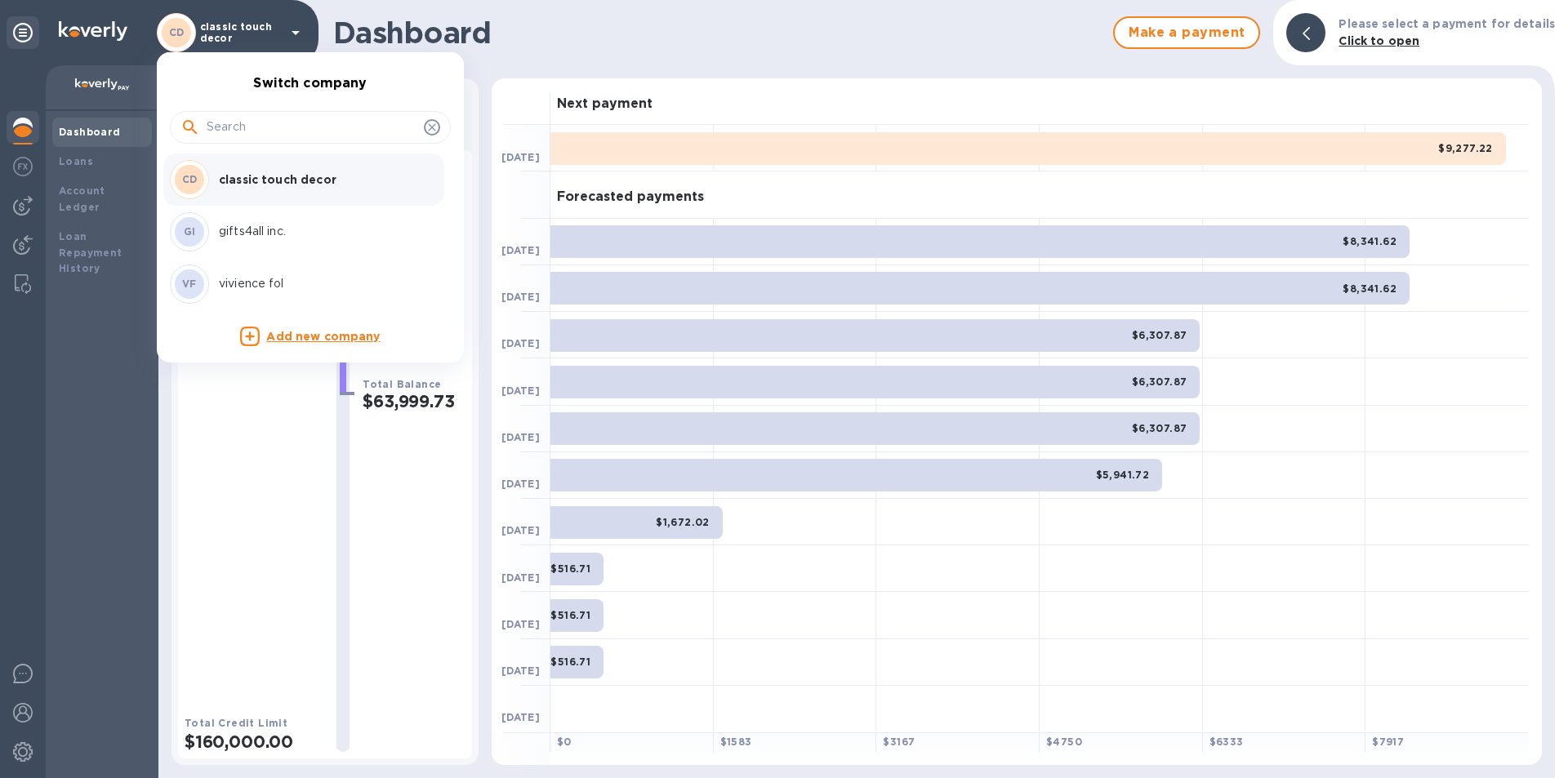
click at [262, 271] on div "VF [PERSON_NAME]" at bounding box center [297, 284] width 255 height 39
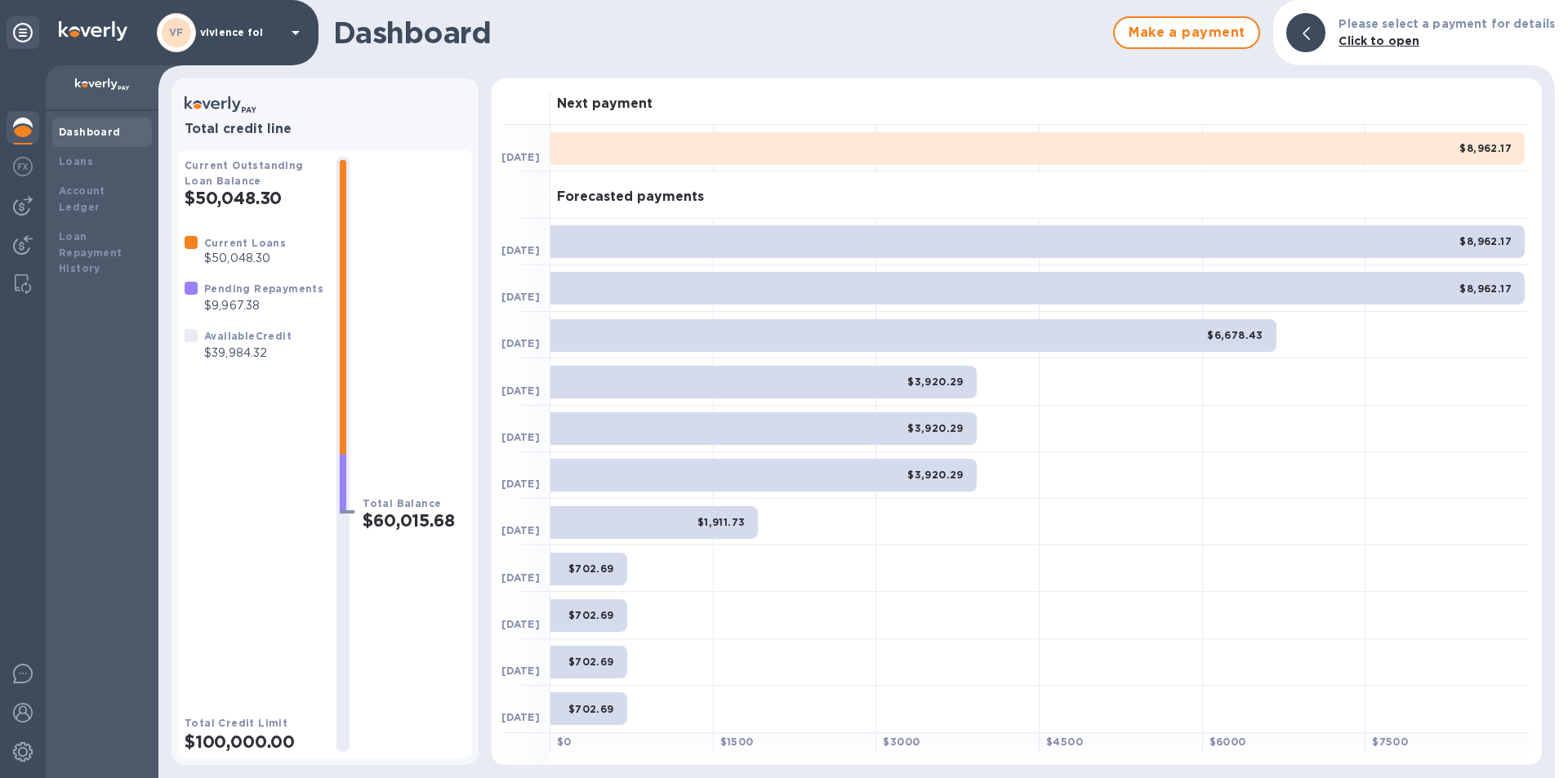
click at [256, 38] on div "VF [PERSON_NAME]" at bounding box center [230, 32] width 149 height 39
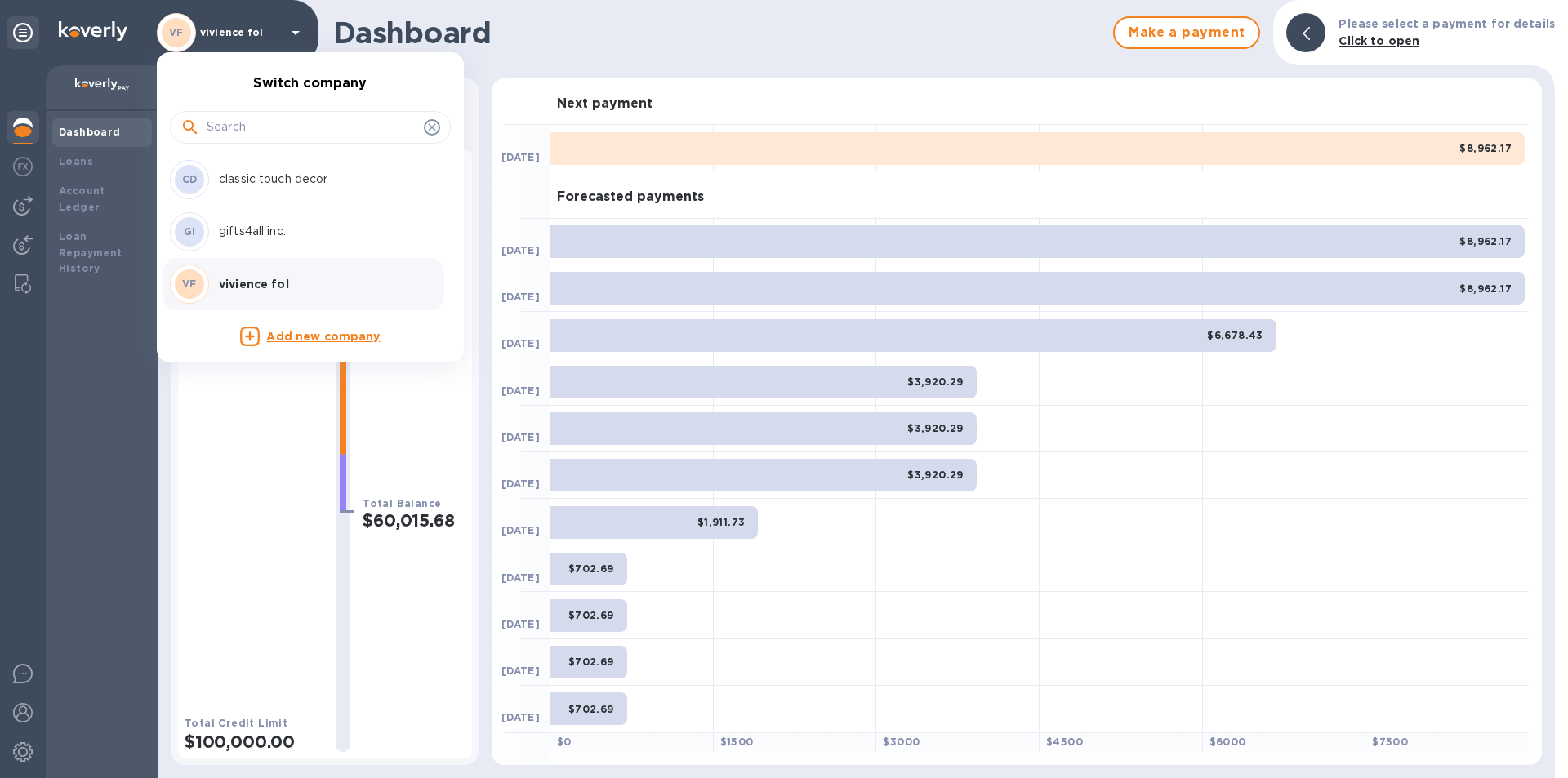
click at [239, 187] on p "classic touch decor" at bounding box center [322, 180] width 206 height 18
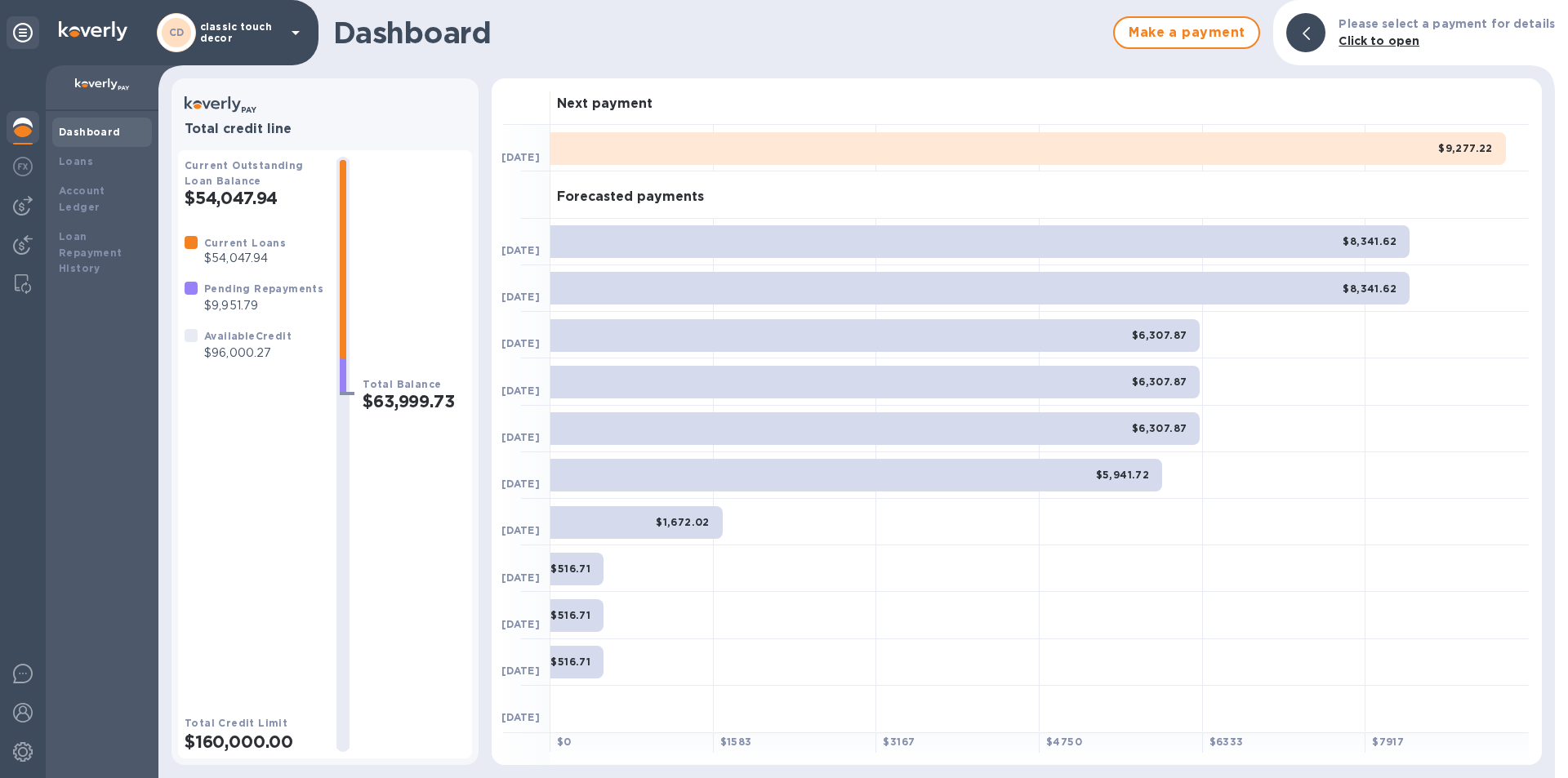
click at [266, 36] on p "classic touch decor" at bounding box center [241, 33] width 82 height 23
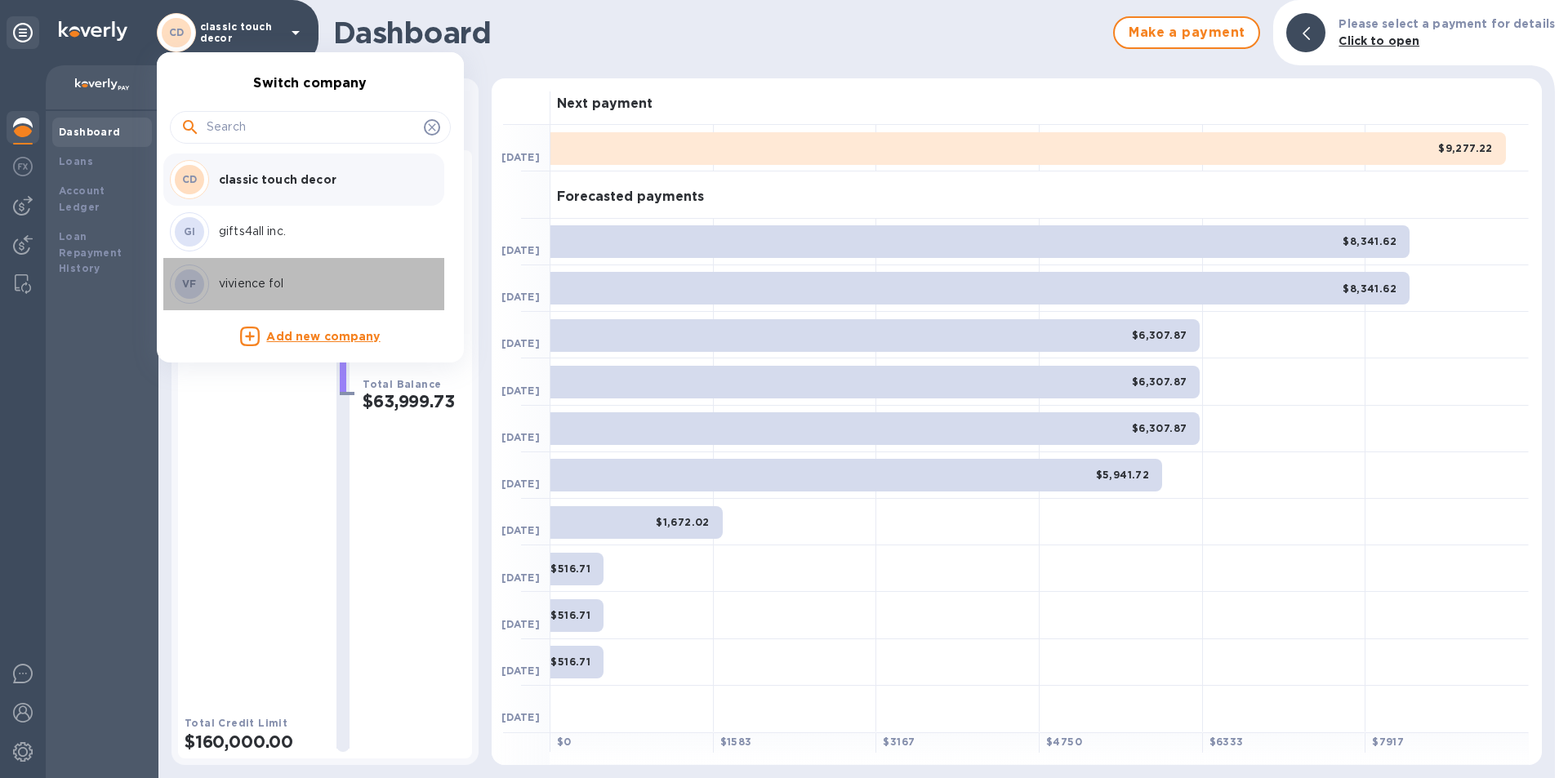
click at [275, 283] on p "vivience fol" at bounding box center [322, 284] width 206 height 18
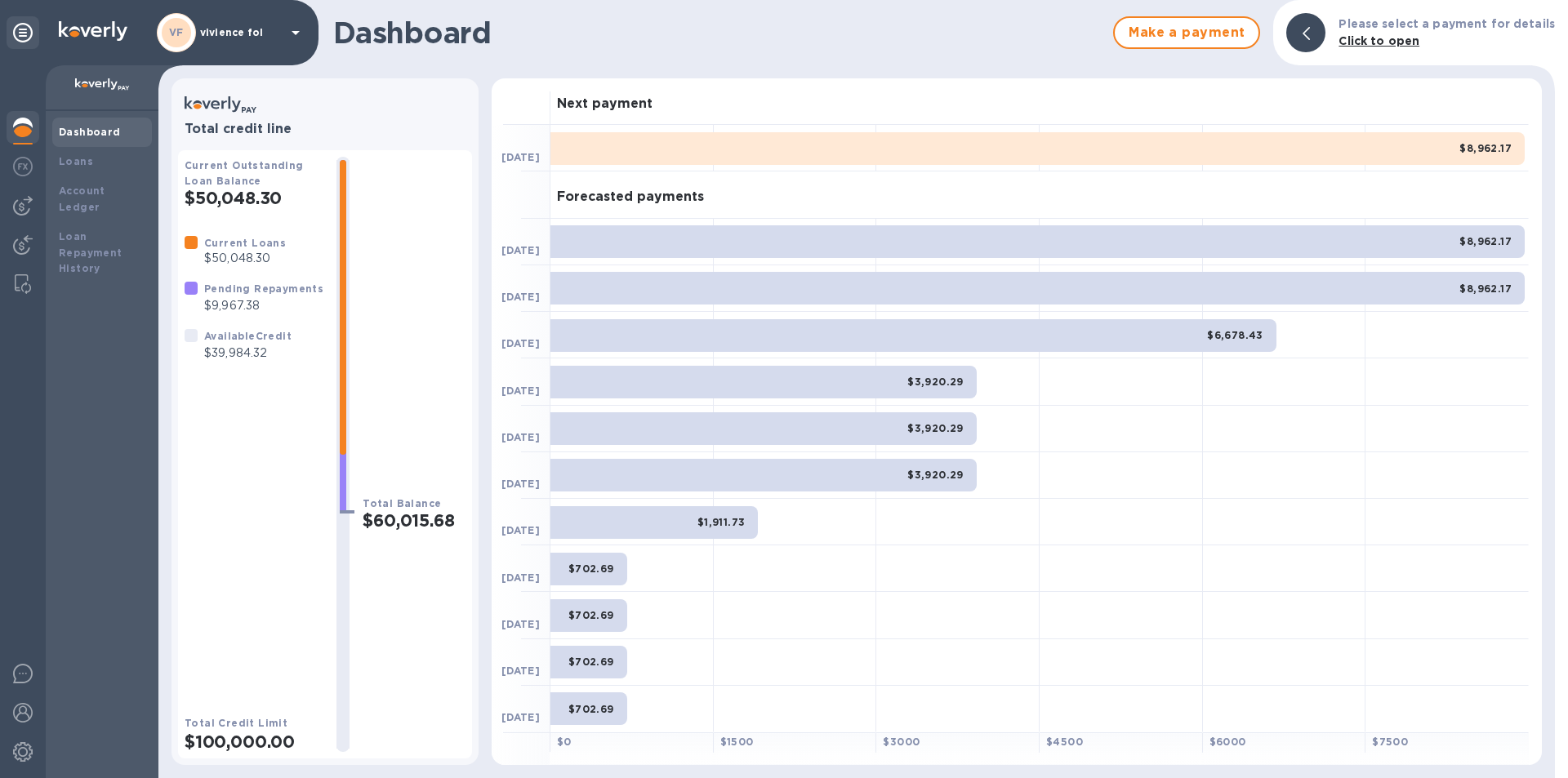
click at [242, 25] on div "VF vivience fol" at bounding box center [230, 32] width 149 height 39
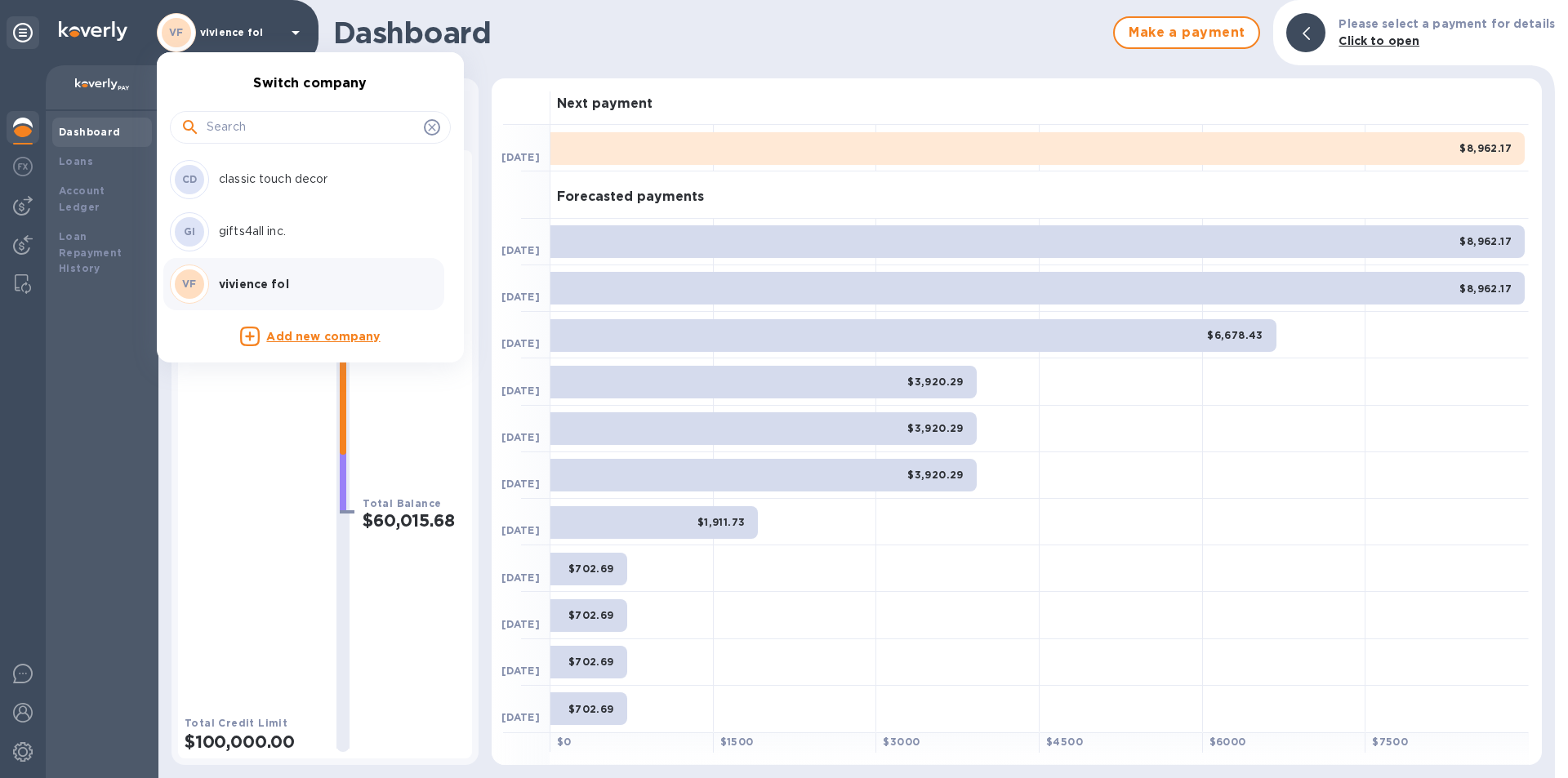
click at [261, 184] on p "classic touch decor" at bounding box center [322, 180] width 206 height 18
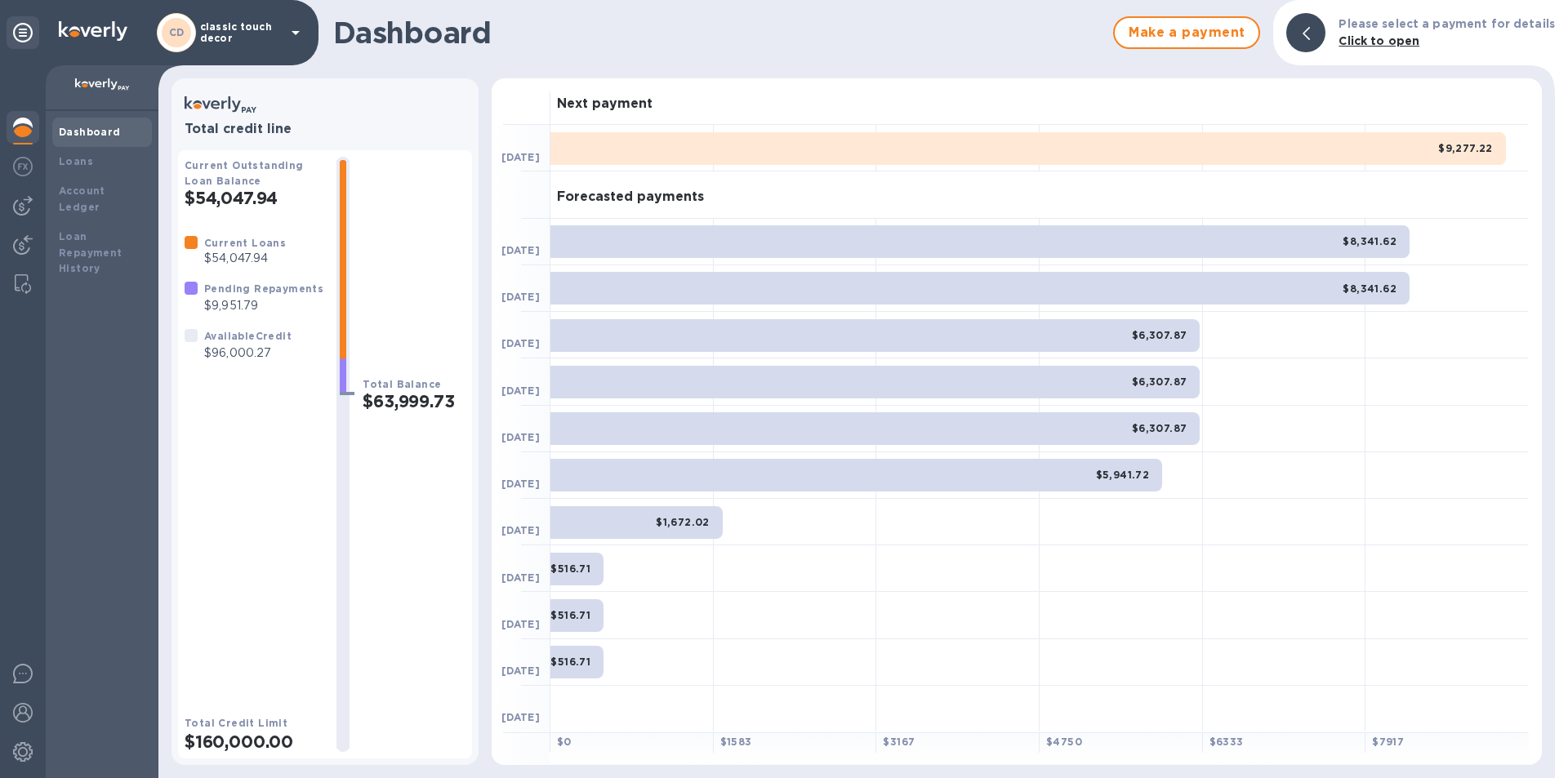
click at [271, 43] on p "classic touch decor" at bounding box center [241, 33] width 82 height 23
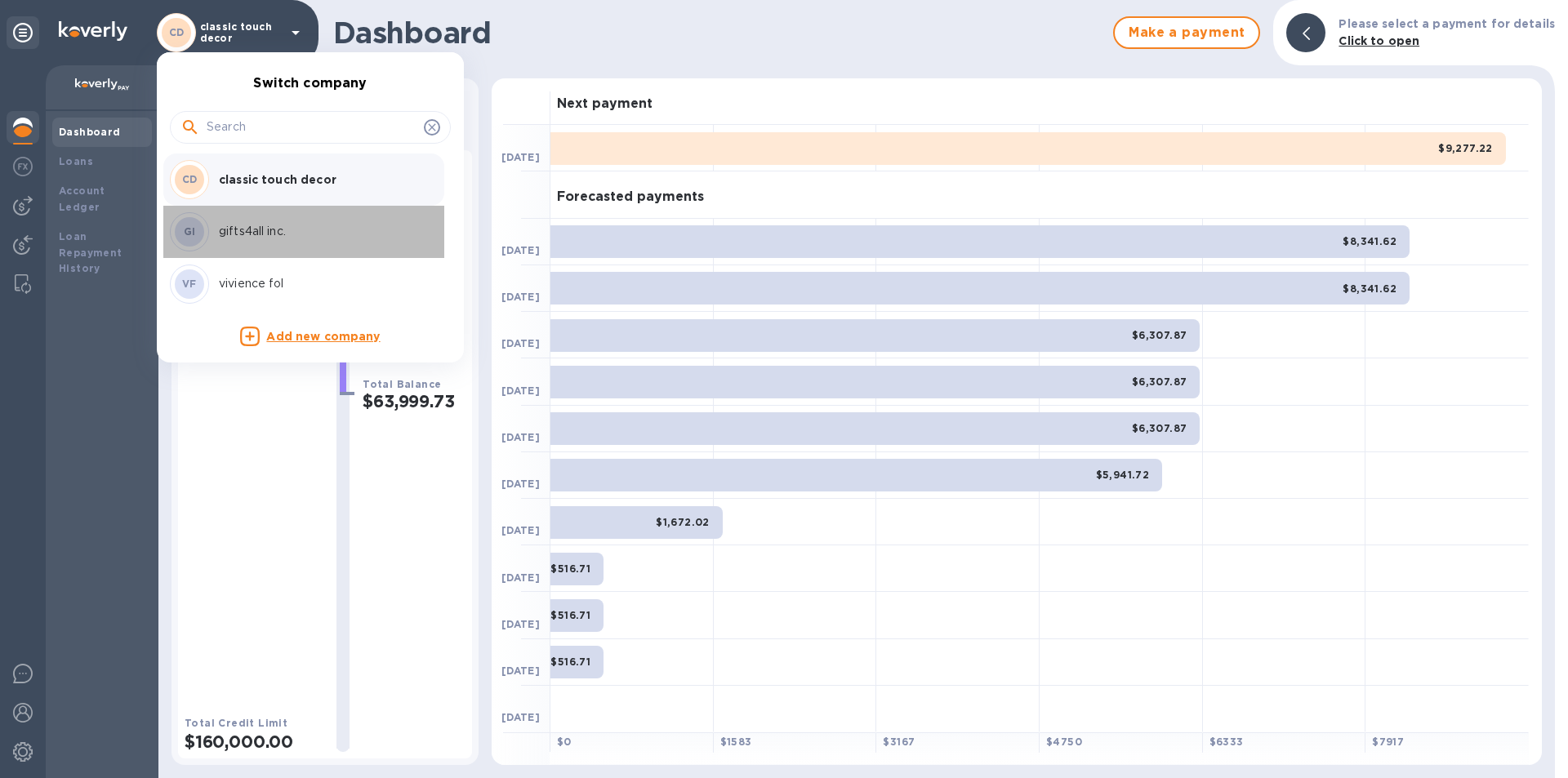
click at [262, 232] on p "gifts4all inc." at bounding box center [322, 231] width 206 height 18
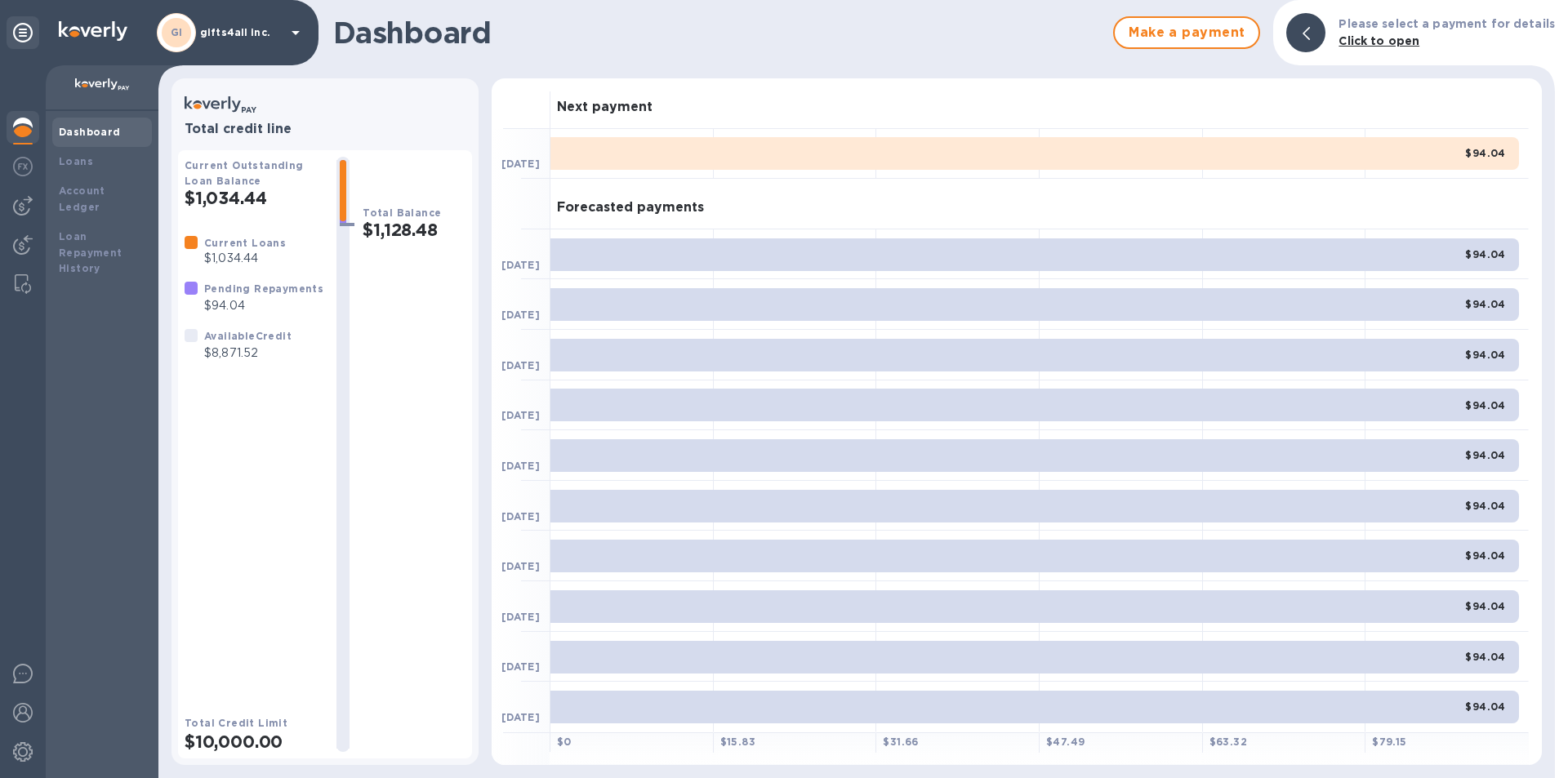
click at [237, 48] on div "GI gifts4all inc." at bounding box center [230, 32] width 149 height 39
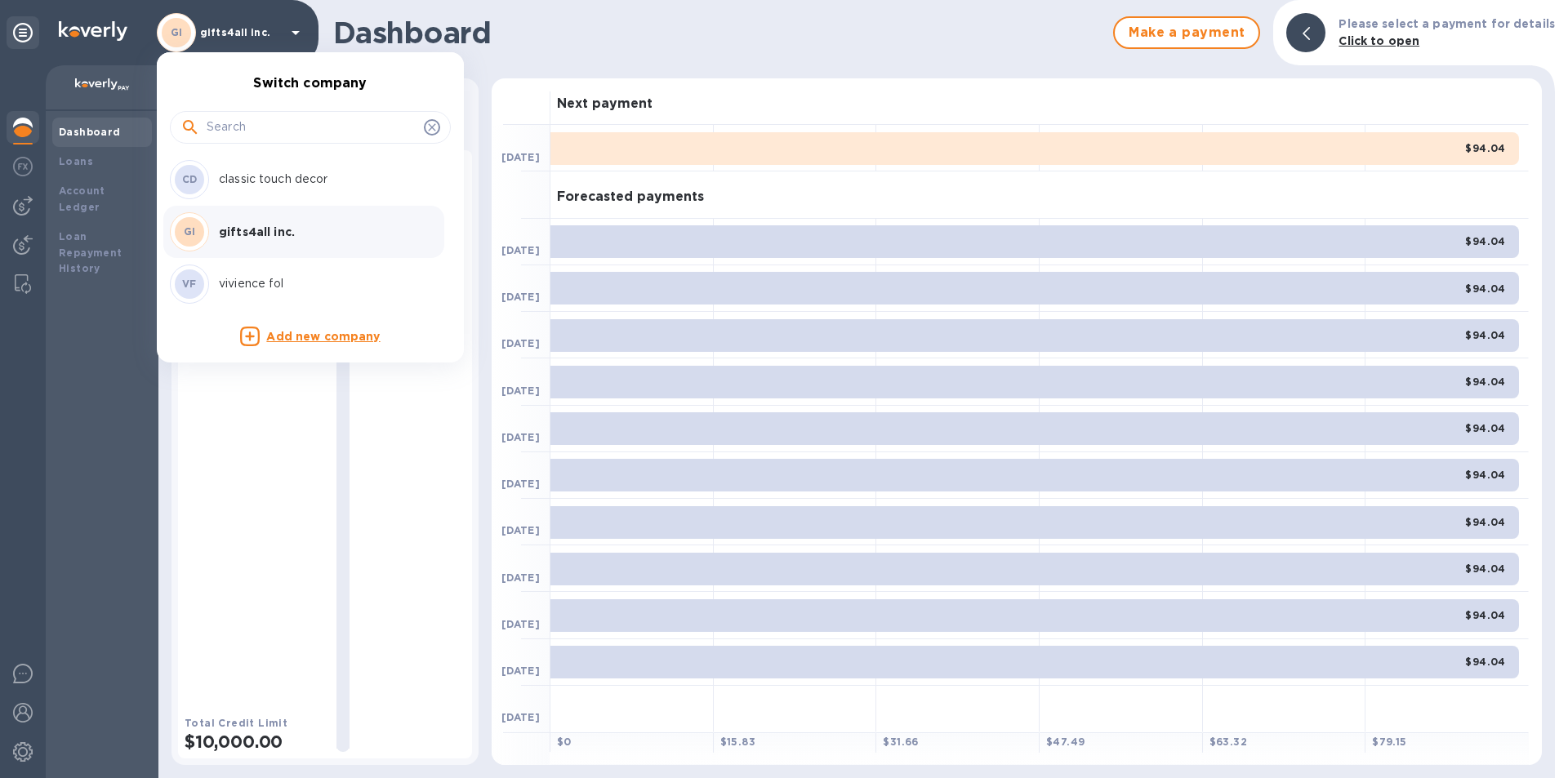
click at [235, 285] on p "vivience fol" at bounding box center [322, 284] width 206 height 18
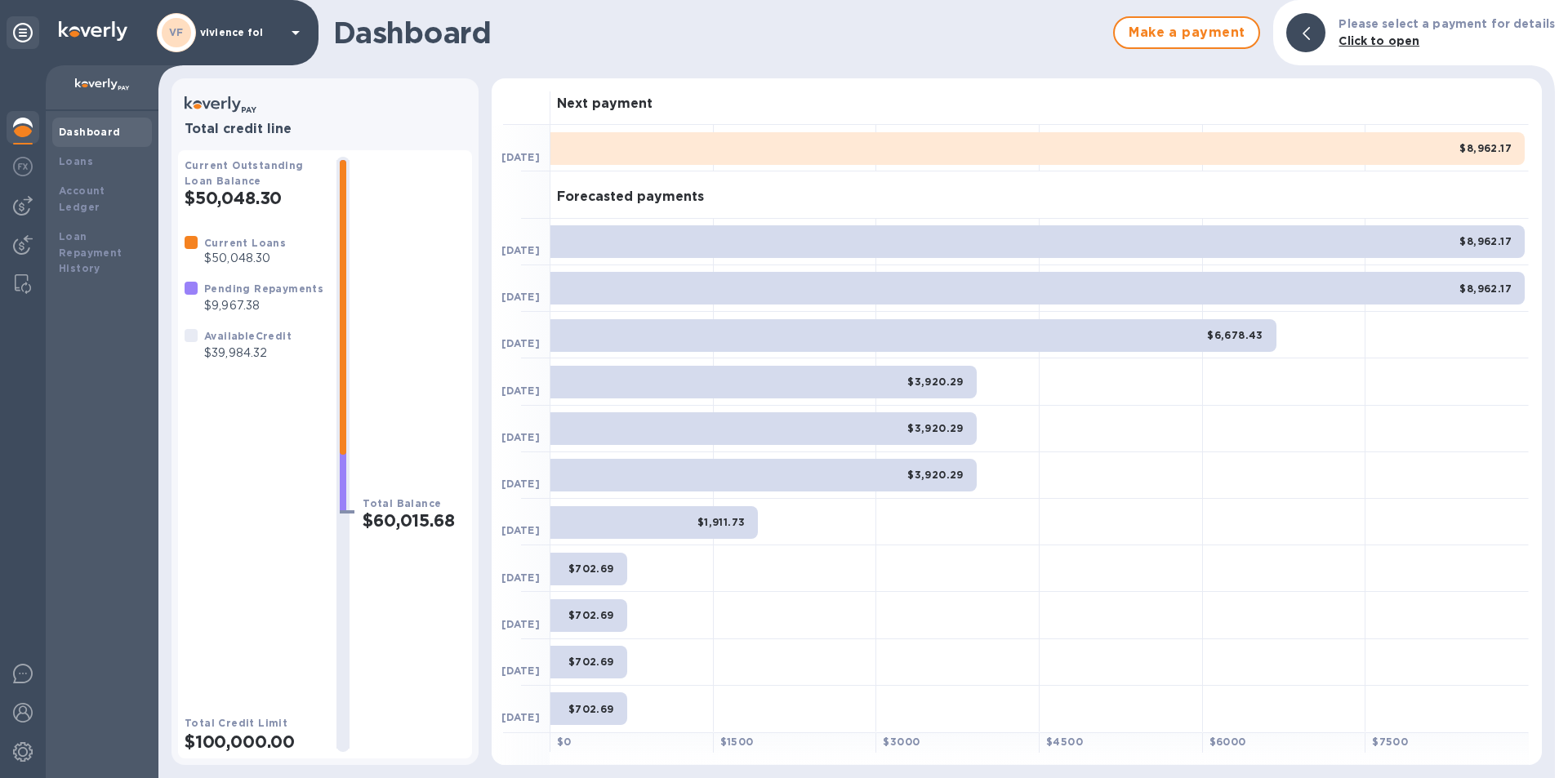
click at [270, 69] on div "Dashboard Make a payment Please select a payment for details Click to open Tota…" at bounding box center [856, 389] width 1396 height 778
click at [259, 33] on p "vivience fol" at bounding box center [241, 33] width 82 height 12
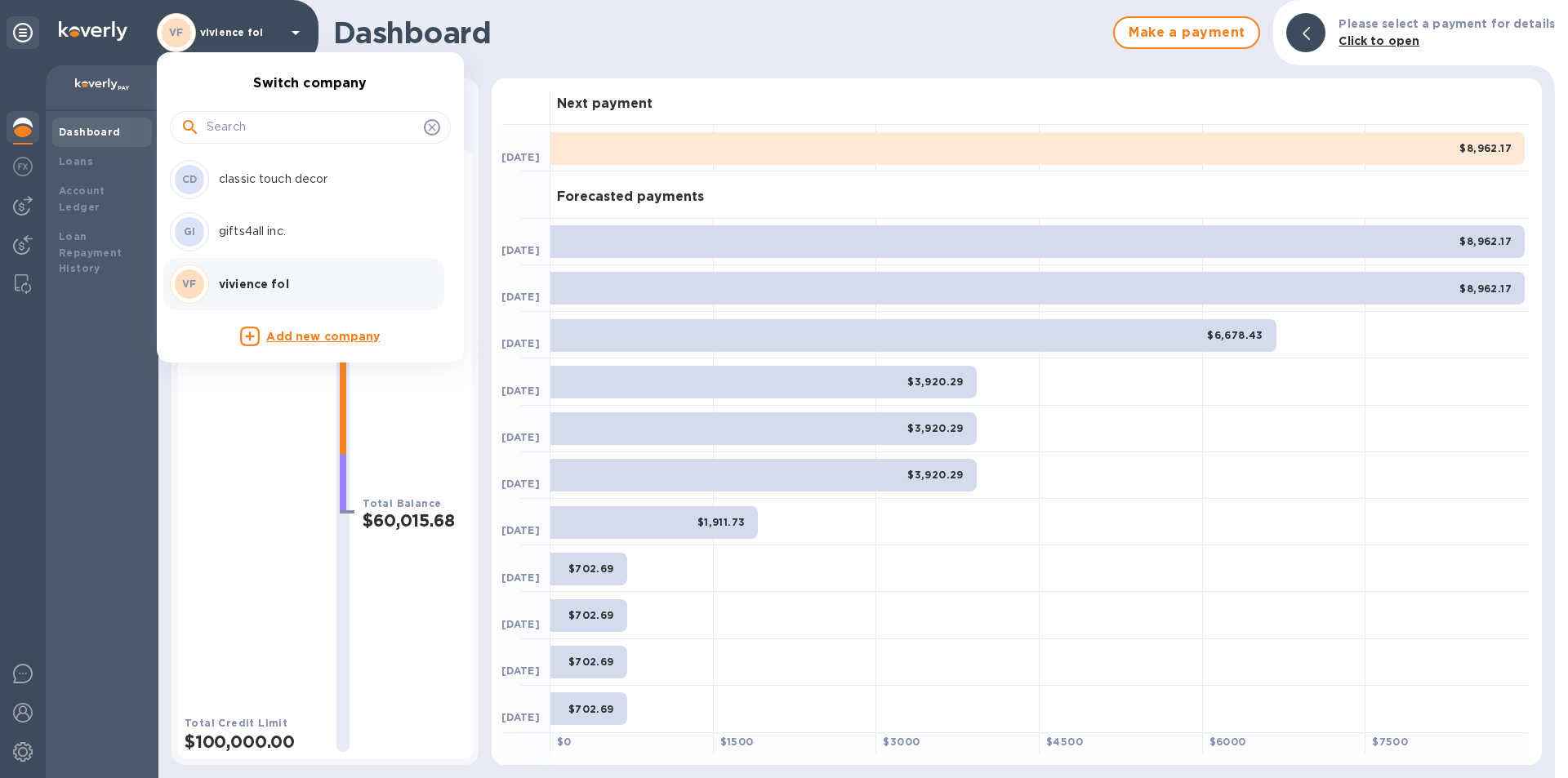
click at [254, 181] on p "classic touch decor" at bounding box center [322, 180] width 206 height 18
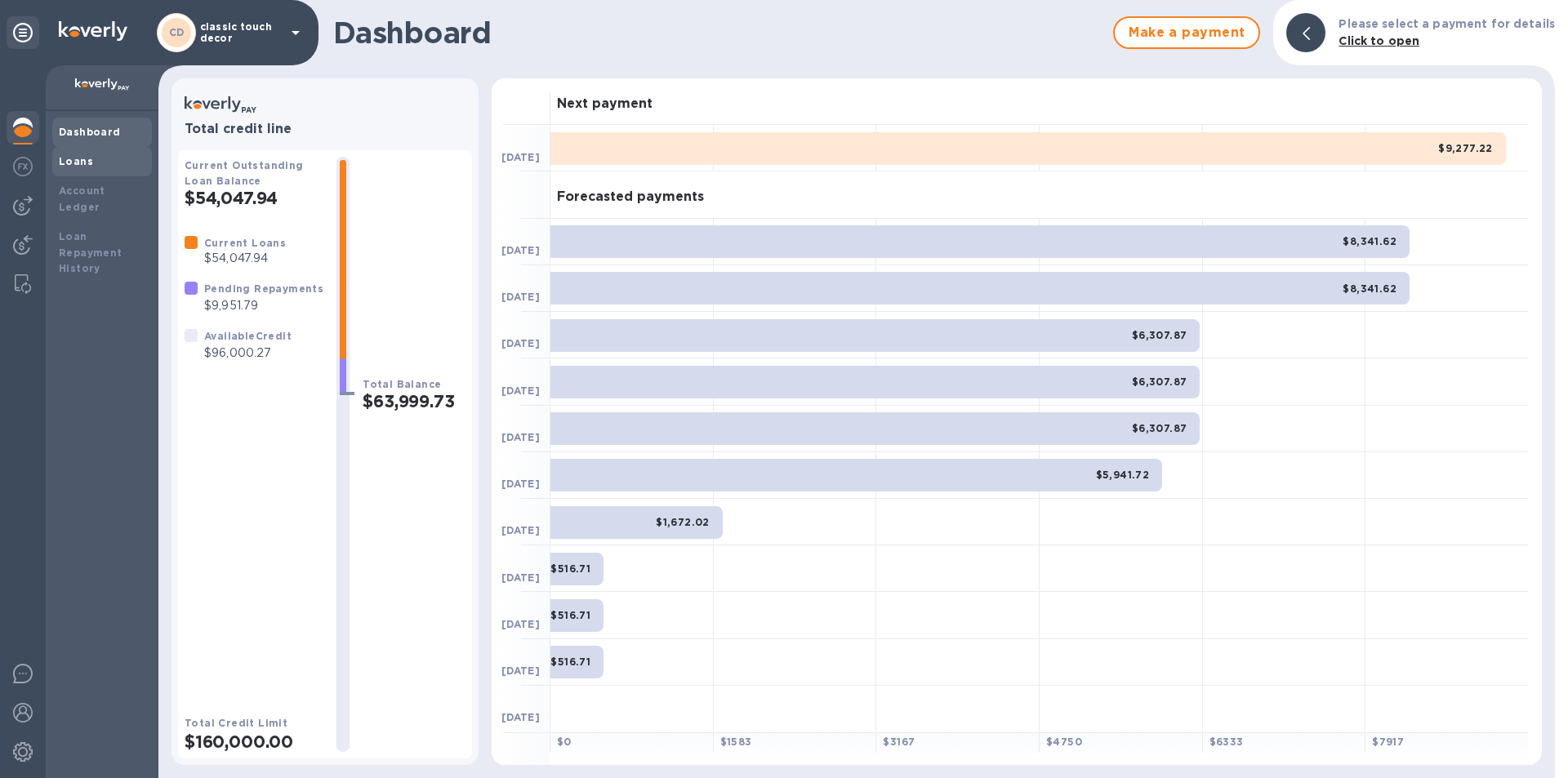
click at [79, 157] on b "Loans" at bounding box center [75, 161] width 34 height 13
